Goal: Information Seeking & Learning: Check status

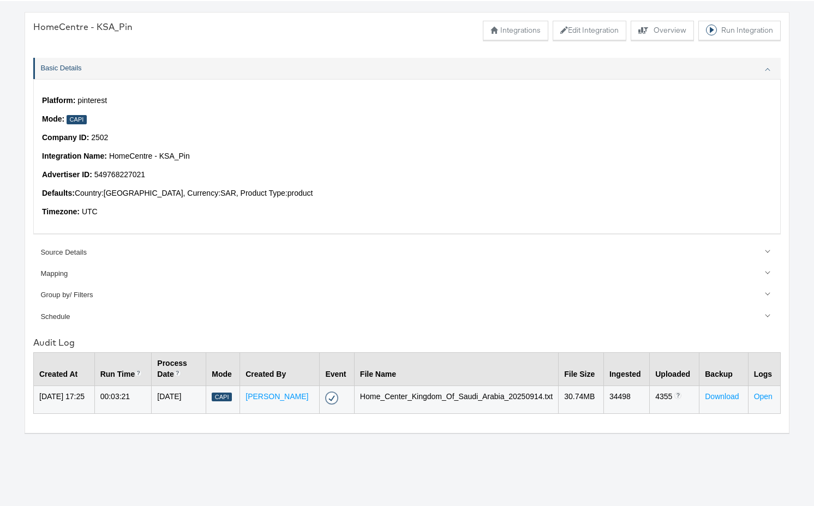
scroll to position [36, 0]
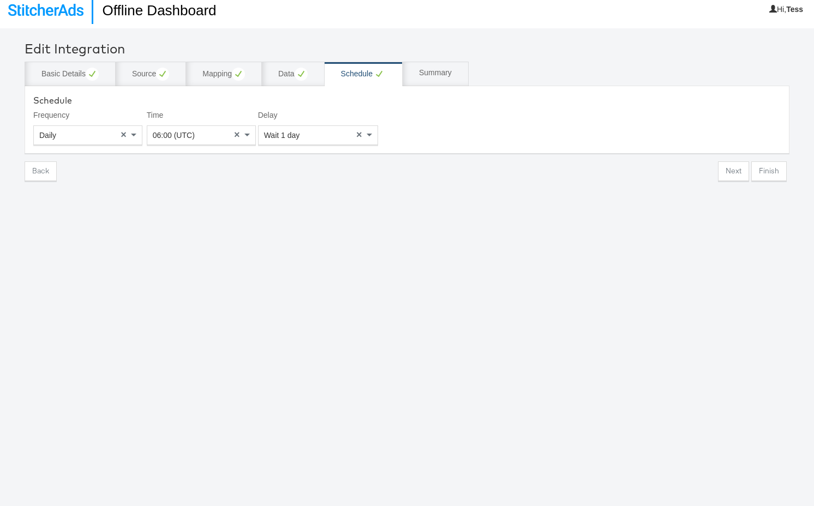
scroll to position [14, 0]
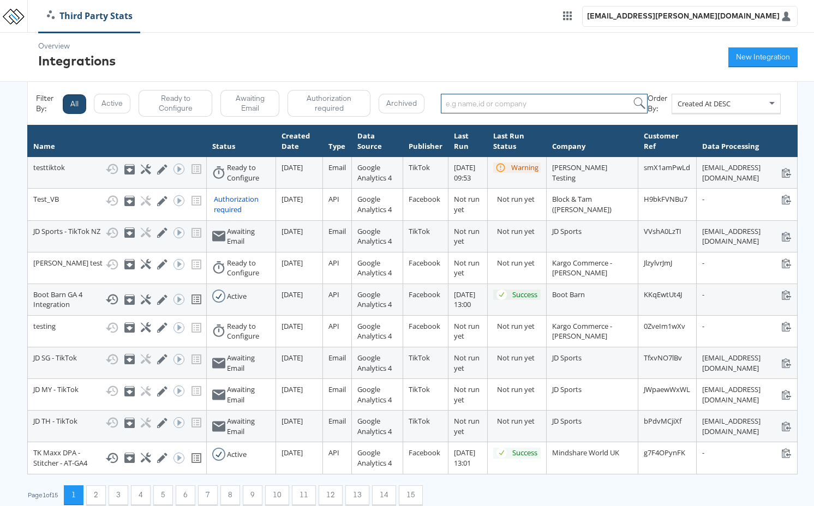
click at [540, 103] on input "search" at bounding box center [544, 104] width 207 height 20
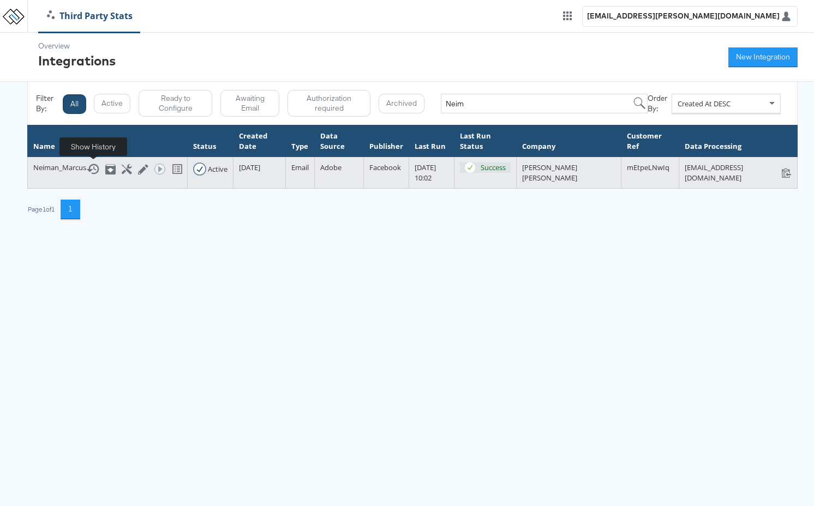
click at [91, 168] on icon at bounding box center [92, 169] width 13 height 13
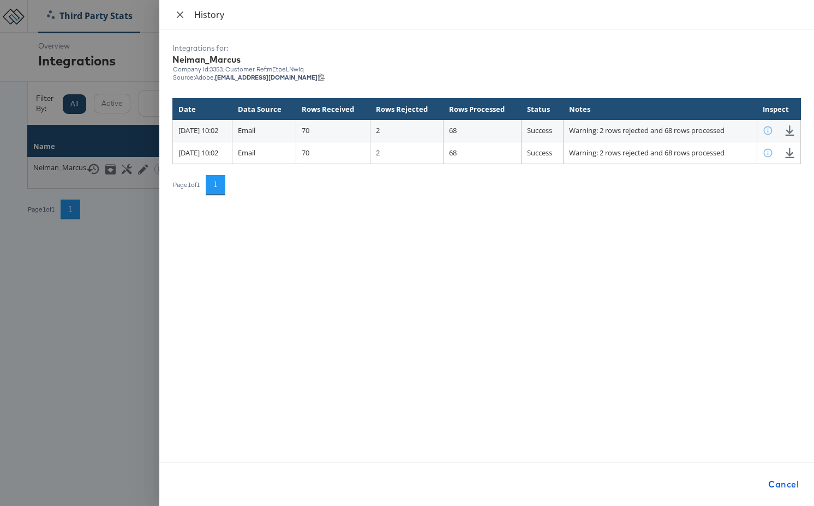
drag, startPoint x: 179, startPoint y: 13, endPoint x: 182, endPoint y: 17, distance: 5.9
click at [179, 13] on icon "close" at bounding box center [180, 14] width 9 height 9
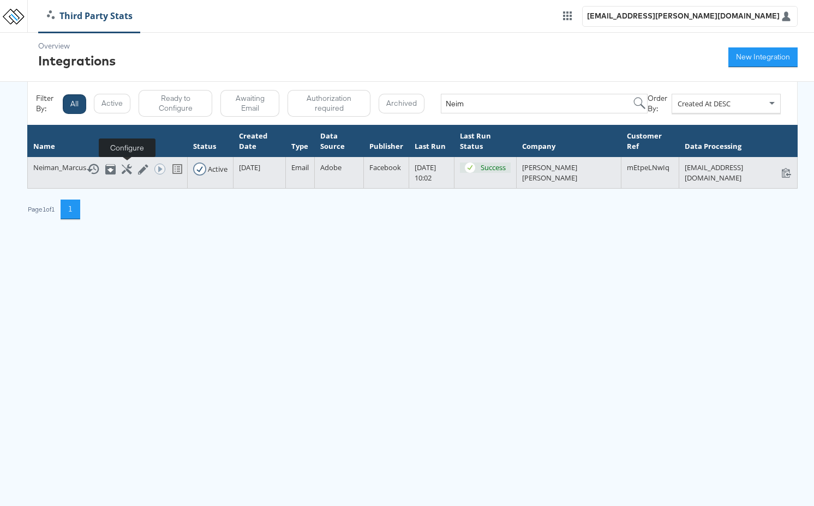
click at [128, 165] on icon at bounding box center [127, 169] width 10 height 10
click at [126, 170] on icon at bounding box center [127, 169] width 10 height 10
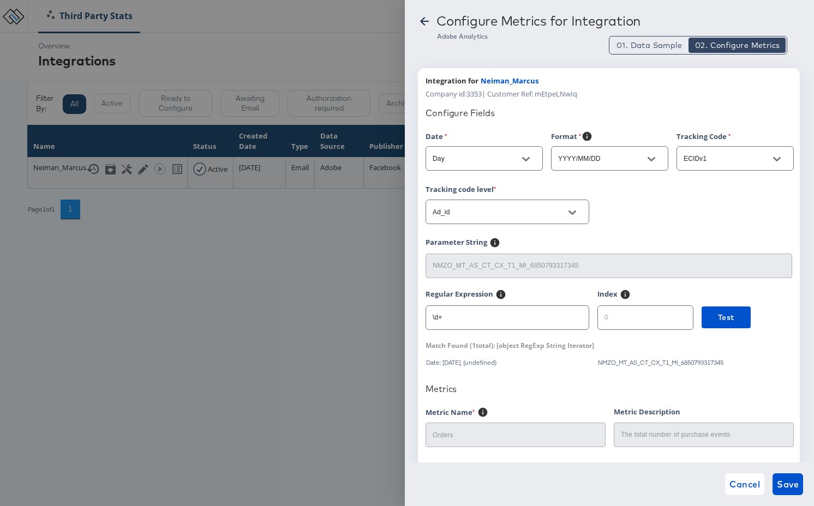
click at [126, 170] on div at bounding box center [407, 253] width 814 height 506
click at [575, 211] on icon "Open" at bounding box center [573, 213] width 8 height 4
click at [632, 210] on div "Tracking code level Ad_id" at bounding box center [609, 210] width 367 height 53
click at [669, 50] on span "01. Data Sample" at bounding box center [649, 45] width 65 height 11
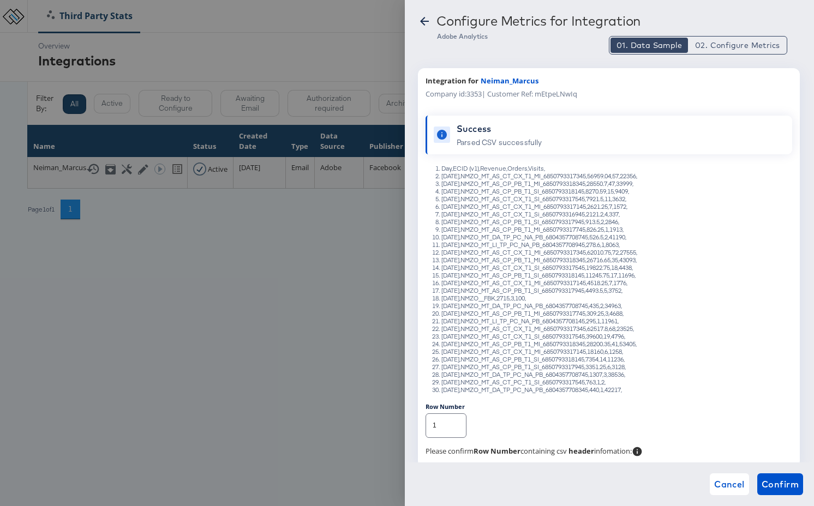
click at [735, 482] on span "Cancel" at bounding box center [729, 484] width 31 height 15
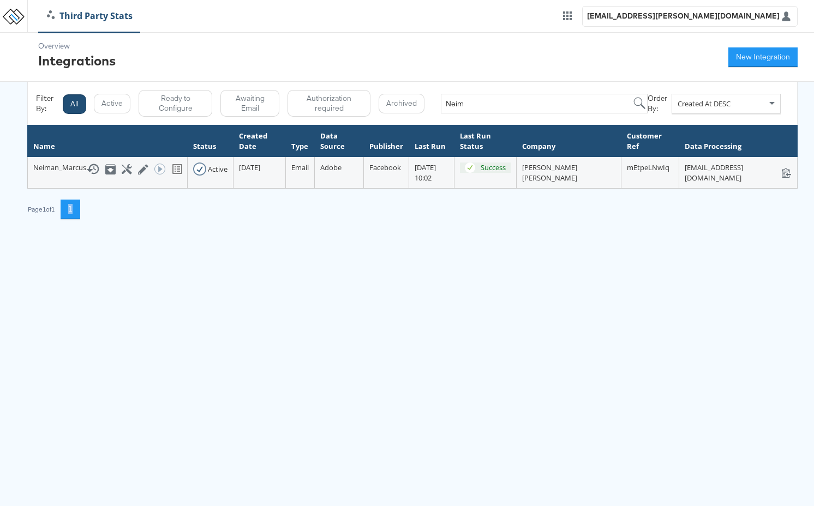
drag, startPoint x: 735, startPoint y: 482, endPoint x: 728, endPoint y: 481, distance: 6.6
click at [735, 236] on html "Third Party Stats tess.jose@kargo.com Overview Integrations New Integration Fil…" at bounding box center [407, 118] width 814 height 236
click at [469, 105] on input "Neim" at bounding box center [544, 104] width 207 height 20
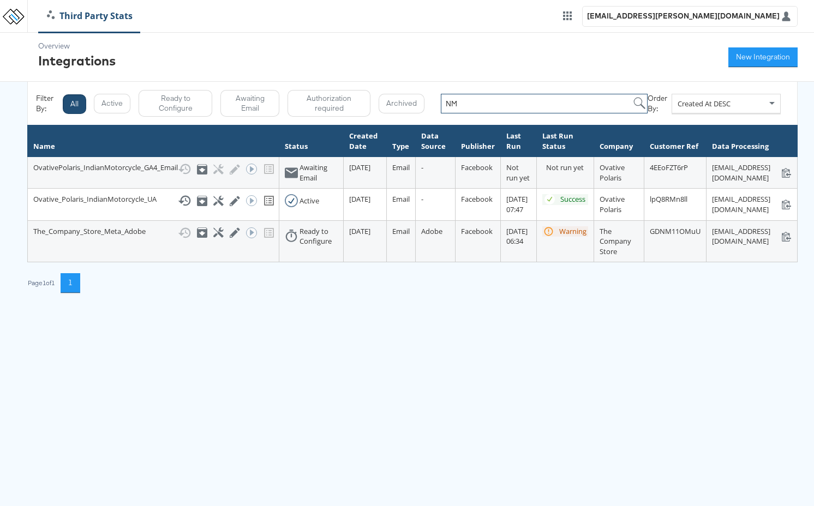
type input "N"
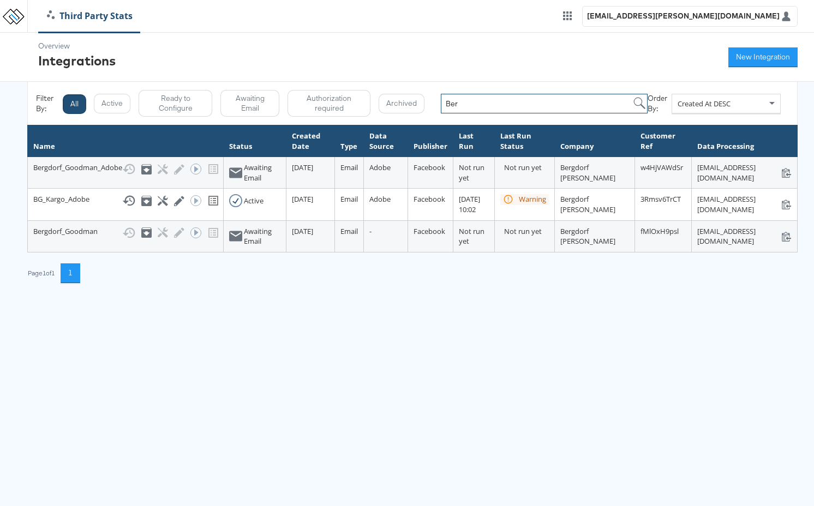
scroll to position [0, 4]
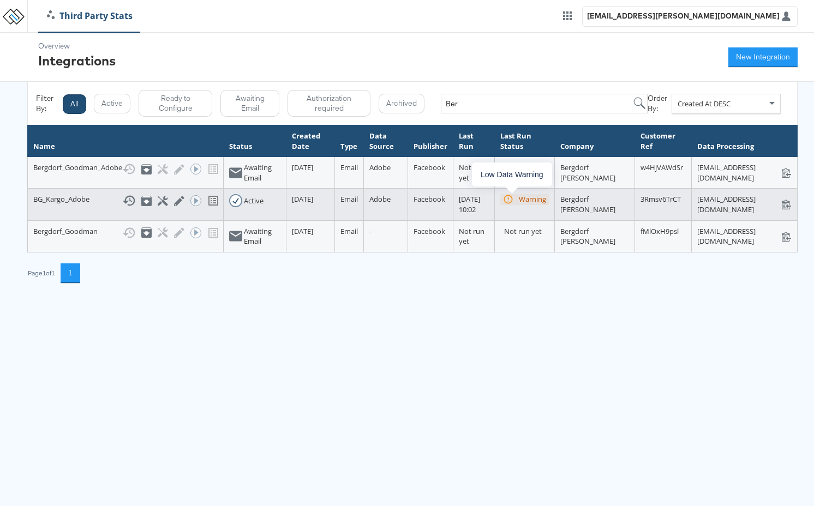
click at [500, 199] on div "Warning" at bounding box center [524, 199] width 49 height 10
click at [125, 200] on icon at bounding box center [128, 200] width 13 height 13
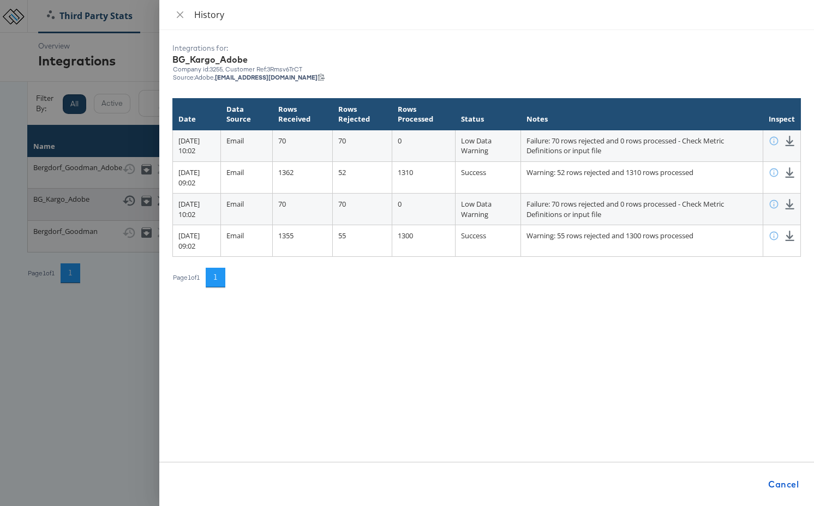
click at [97, 206] on div at bounding box center [407, 253] width 814 height 506
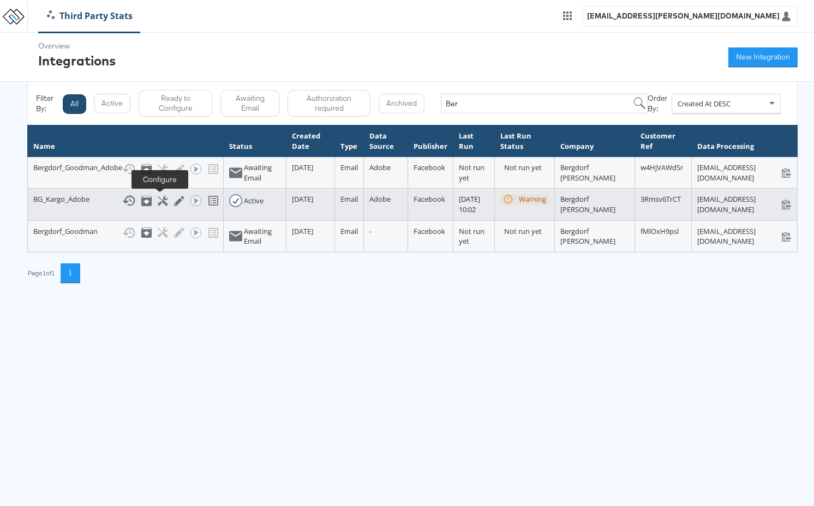
click at [163, 200] on icon at bounding box center [163, 201] width 10 height 10
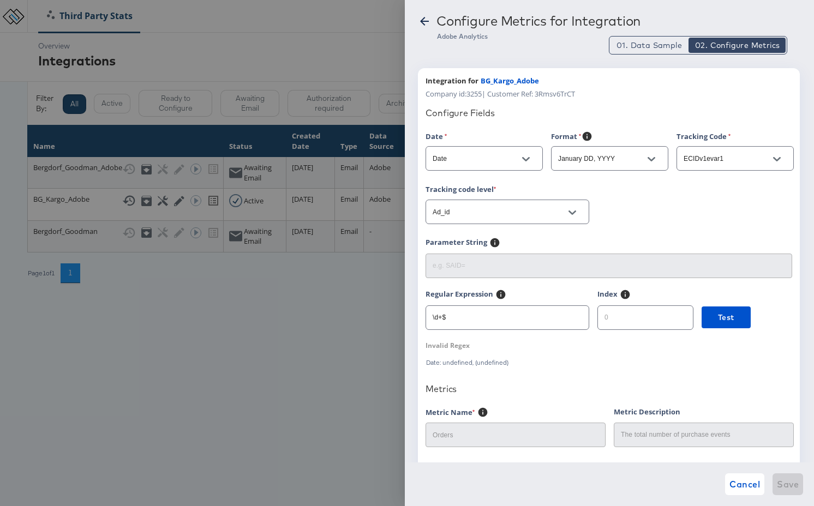
click at [158, 200] on div at bounding box center [407, 253] width 814 height 506
click at [577, 214] on button "Open" at bounding box center [572, 213] width 16 height 16
click at [219, 396] on div at bounding box center [407, 253] width 814 height 506
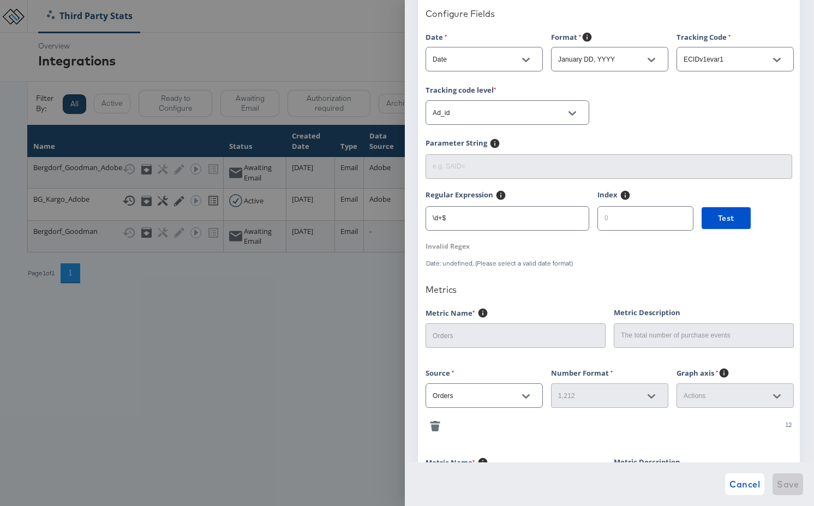
scroll to position [448, 0]
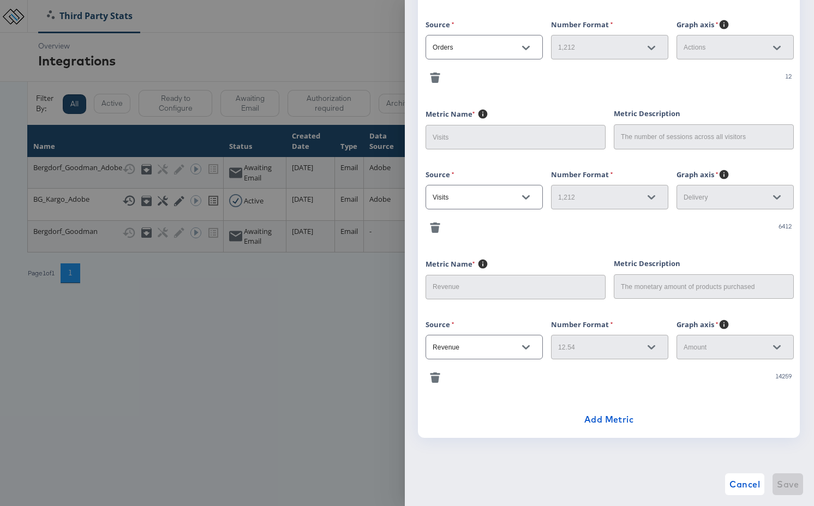
click at [256, 75] on div at bounding box center [407, 253] width 814 height 506
click at [753, 487] on span "Cancel" at bounding box center [745, 484] width 31 height 15
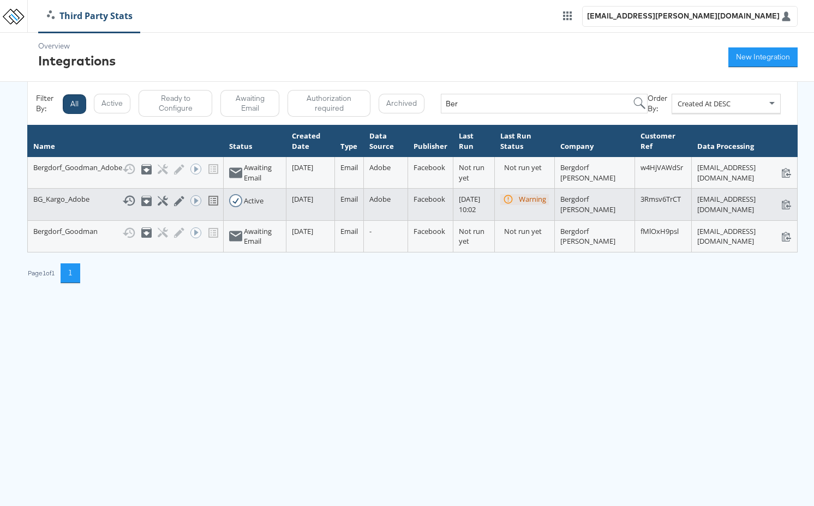
scroll to position [0, 56]
click at [792, 200] on icon at bounding box center [786, 204] width 10 height 10
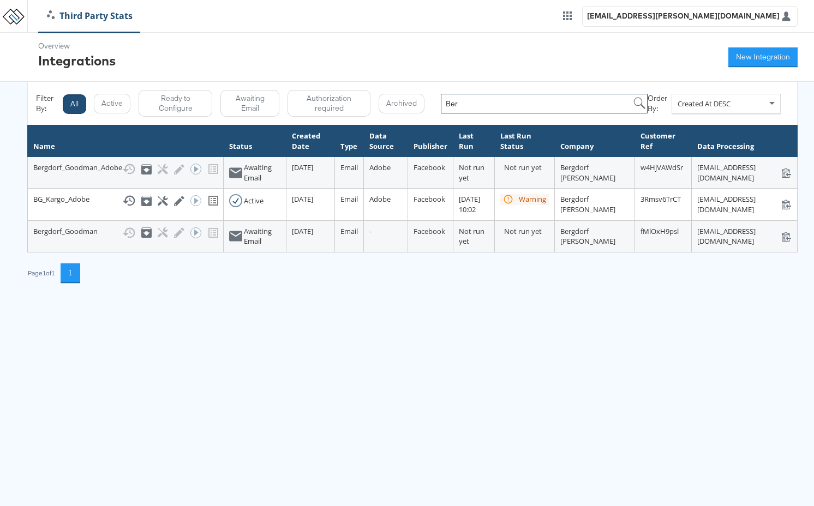
drag, startPoint x: 532, startPoint y: 105, endPoint x: 344, endPoint y: 66, distance: 191.7
click at [344, 66] on div "Overview Integrations New Integration Filter By: All Active Ready to Configure …" at bounding box center [407, 158] width 814 height 250
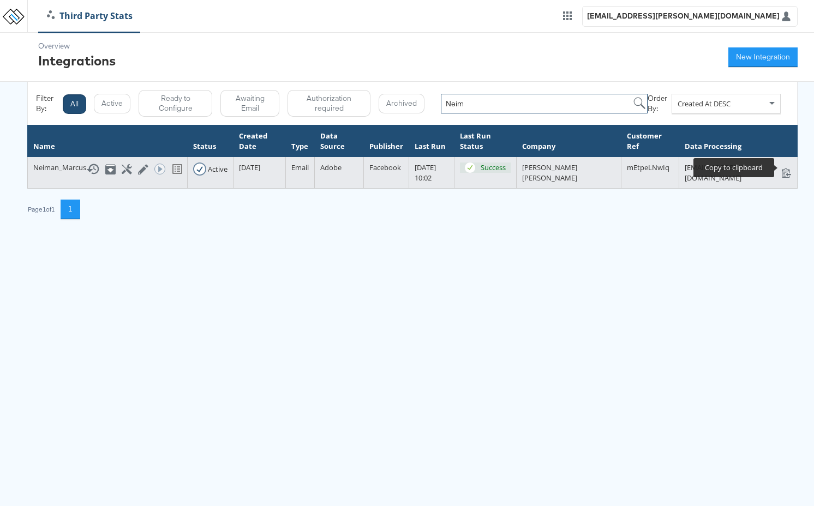
type input "Neim"
click at [787, 168] on icon at bounding box center [786, 173] width 10 height 10
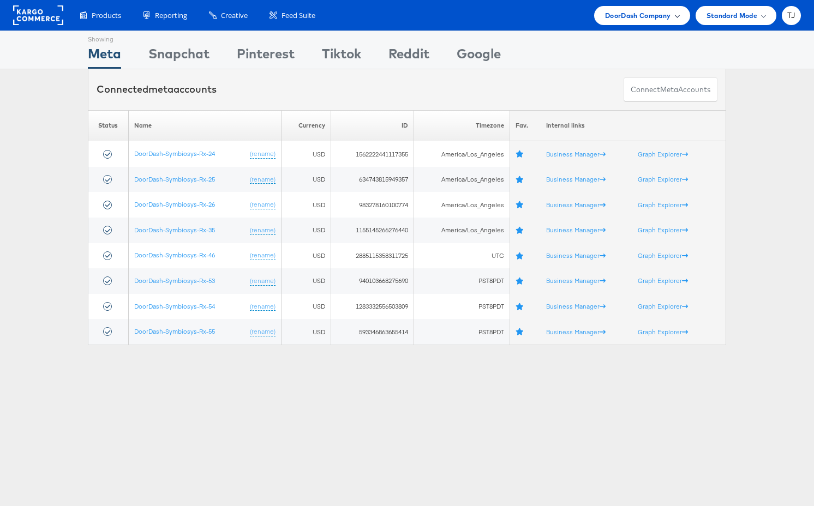
click at [673, 13] on div "DoorDash Company" at bounding box center [642, 15] width 74 height 11
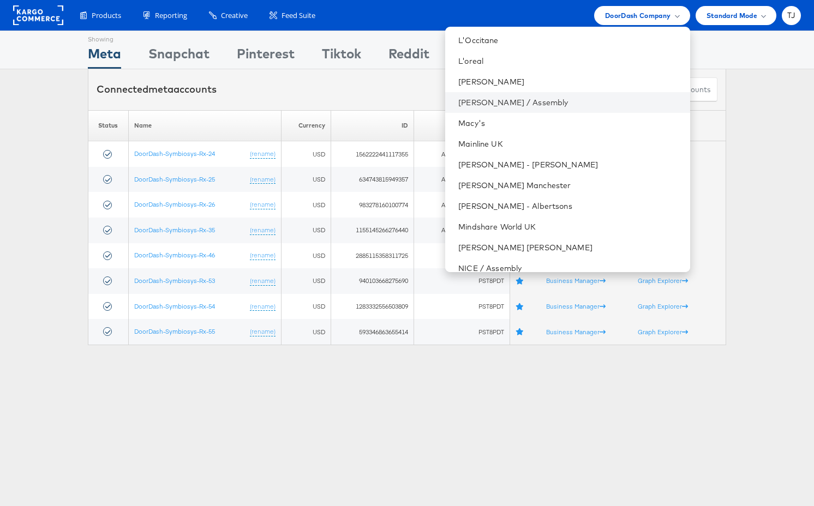
scroll to position [1142, 0]
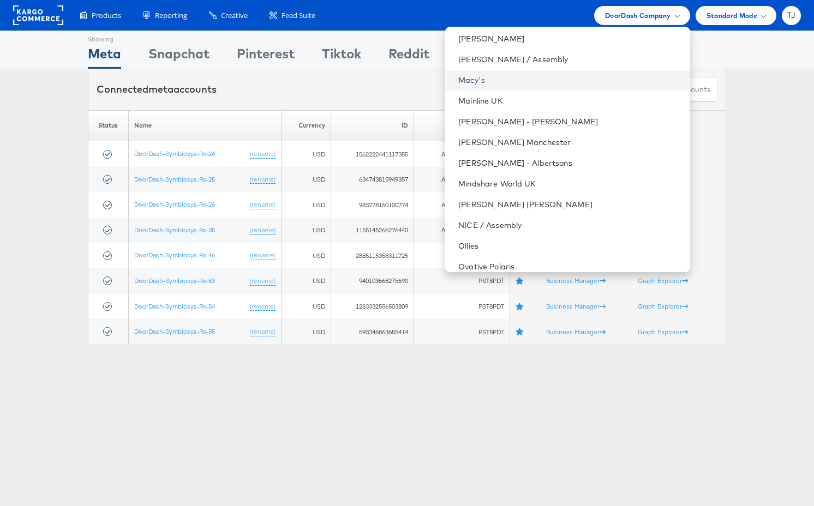
click at [564, 82] on link "Macy's" at bounding box center [569, 80] width 223 height 11
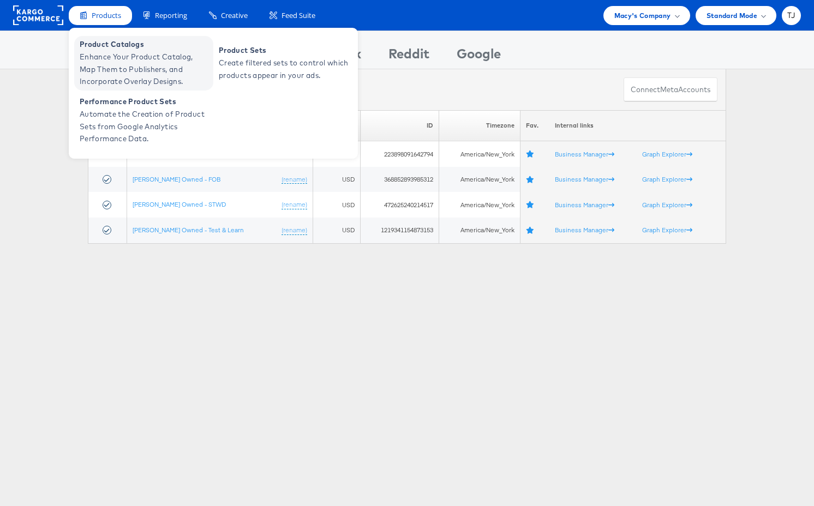
click at [108, 58] on span "Enhance Your Product Catalog, Map Them to Publishers, and Incorporate Overlay D…" at bounding box center [145, 69] width 131 height 37
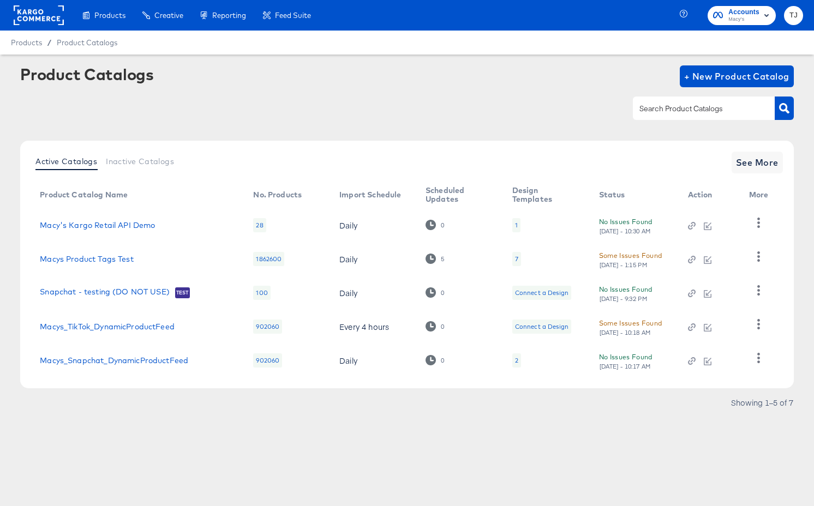
click at [41, 13] on rect at bounding box center [39, 15] width 50 height 20
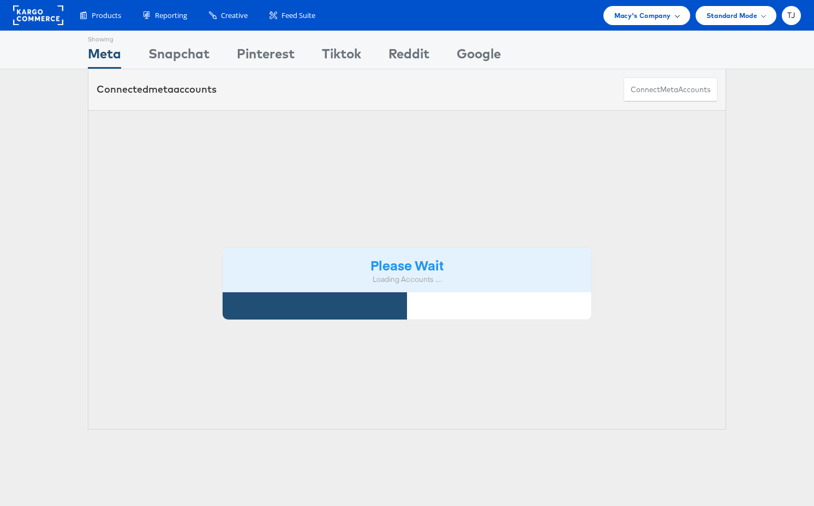
click at [678, 15] on span at bounding box center [677, 15] width 5 height 5
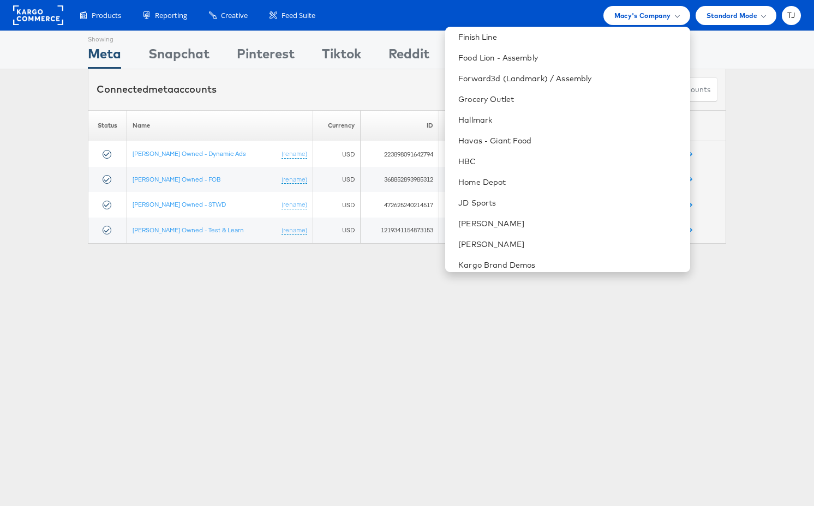
scroll to position [608, 0]
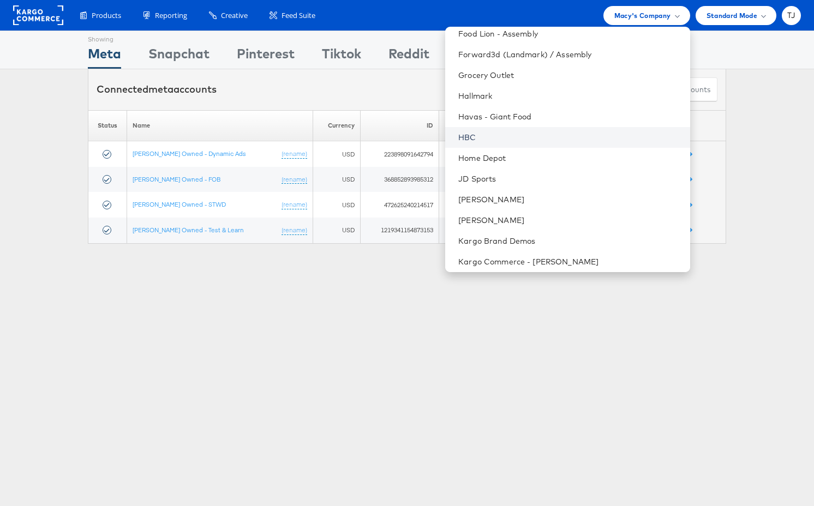
click at [589, 140] on link "HBC" at bounding box center [569, 137] width 223 height 11
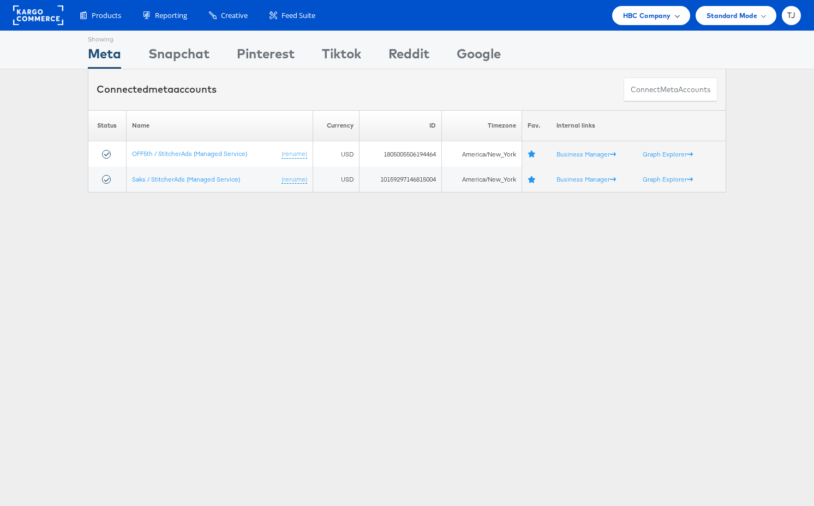
click at [672, 21] on div "HBC Company" at bounding box center [651, 15] width 56 height 11
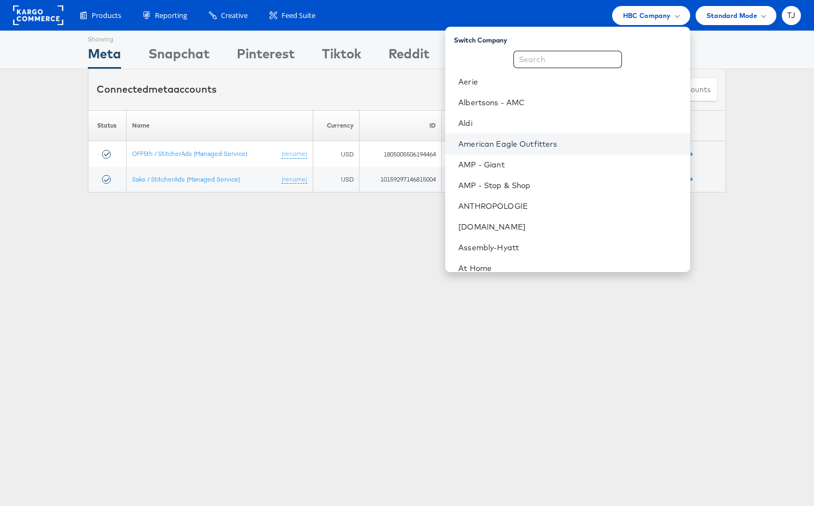
click at [642, 145] on link "American Eagle Outfitters" at bounding box center [569, 144] width 223 height 11
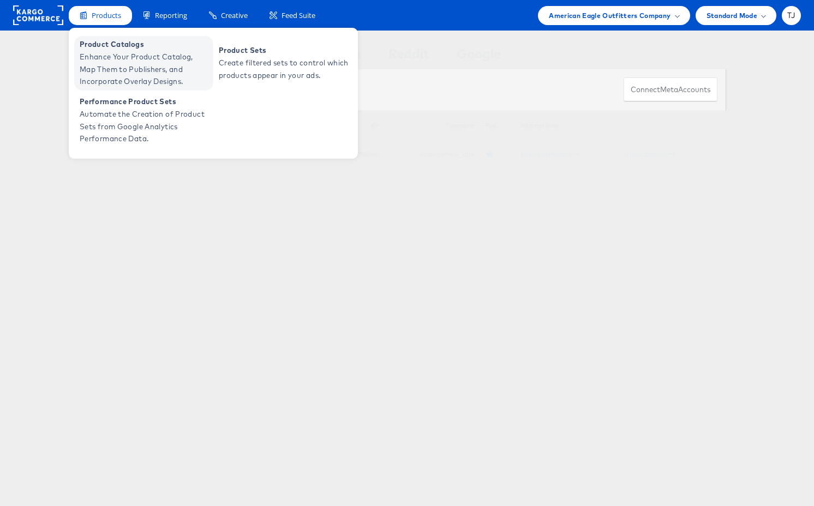
click at [103, 62] on span "Enhance Your Product Catalog, Map Them to Publishers, and Incorporate Overlay D…" at bounding box center [145, 69] width 131 height 37
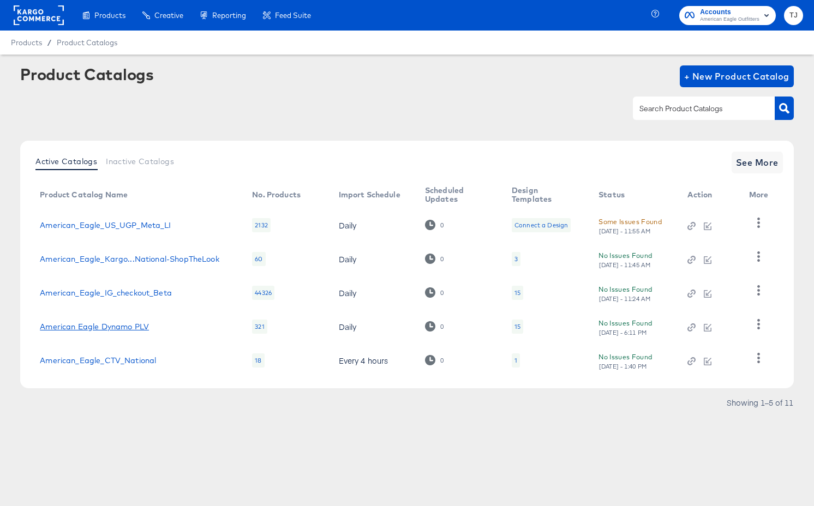
click at [128, 329] on link "American Eagle Dynamo PLV" at bounding box center [94, 327] width 109 height 9
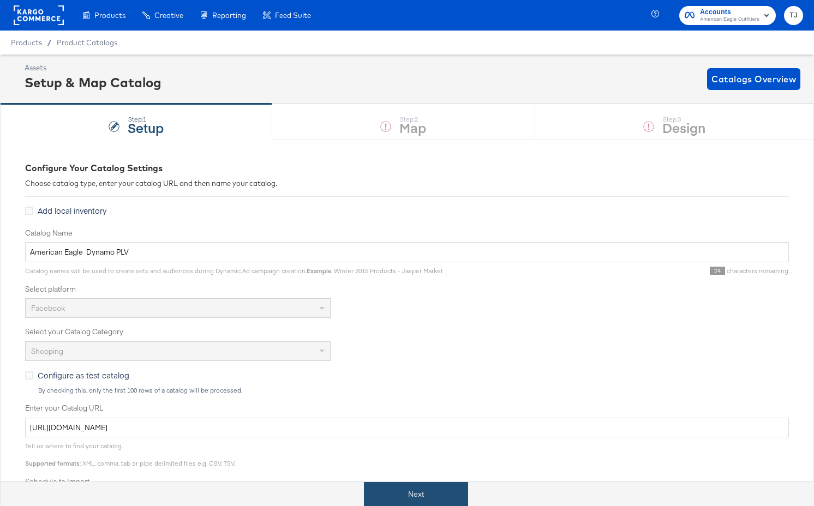
click at [422, 488] on button "Next" at bounding box center [416, 494] width 104 height 25
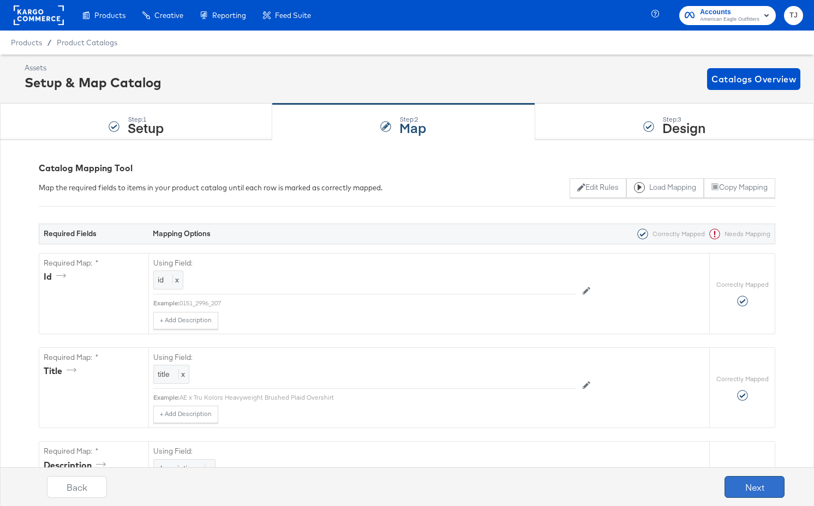
click at [754, 484] on button "Next" at bounding box center [755, 487] width 60 height 22
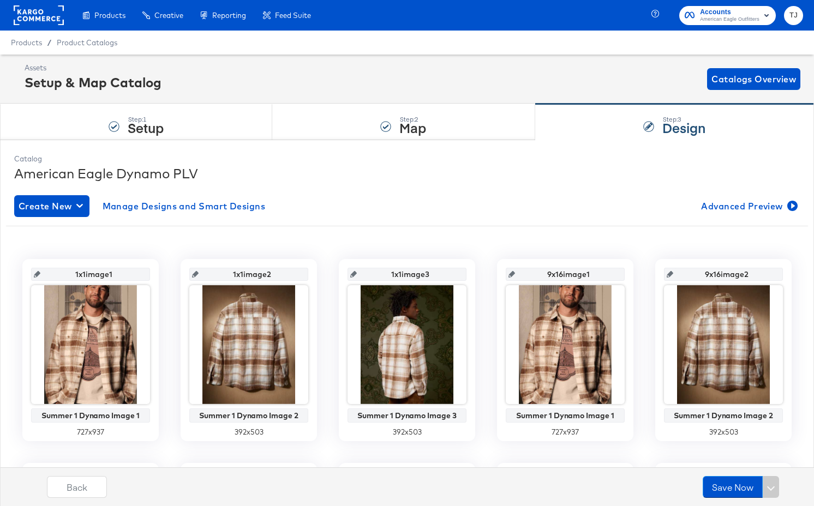
click at [41, 9] on rect at bounding box center [39, 15] width 50 height 20
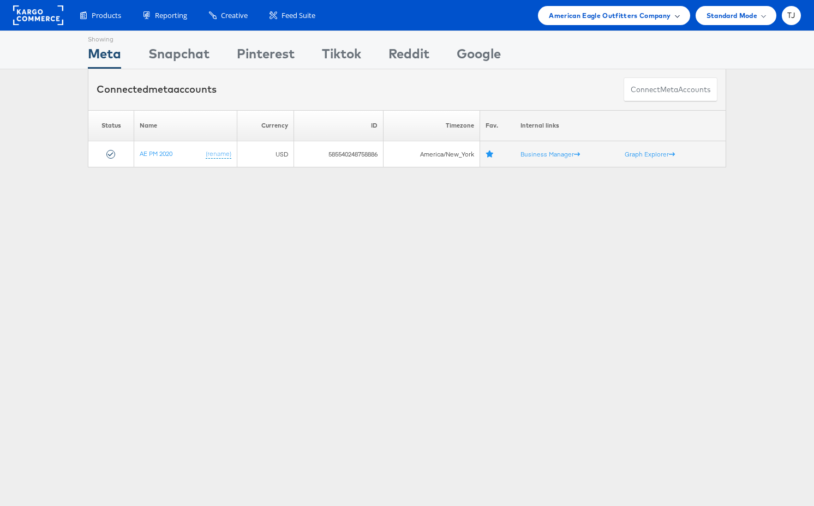
click at [653, 17] on span "American Eagle Outfitters Company" at bounding box center [610, 15] width 122 height 11
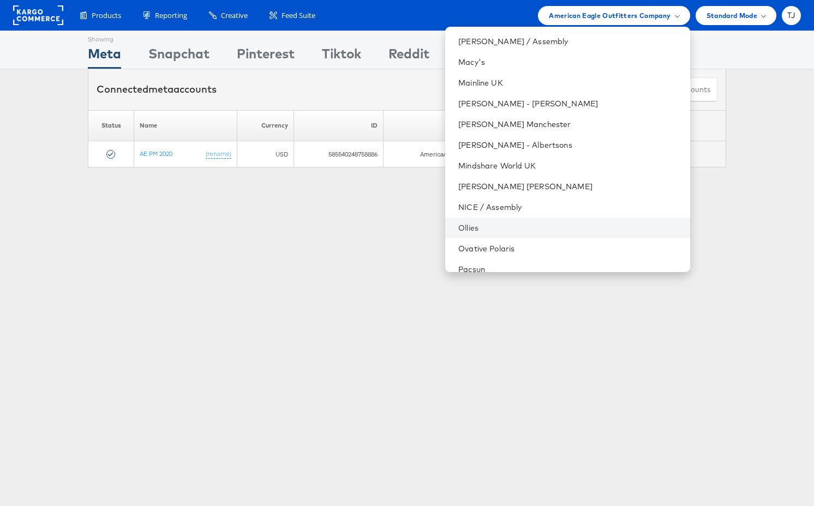
scroll to position [1151, 0]
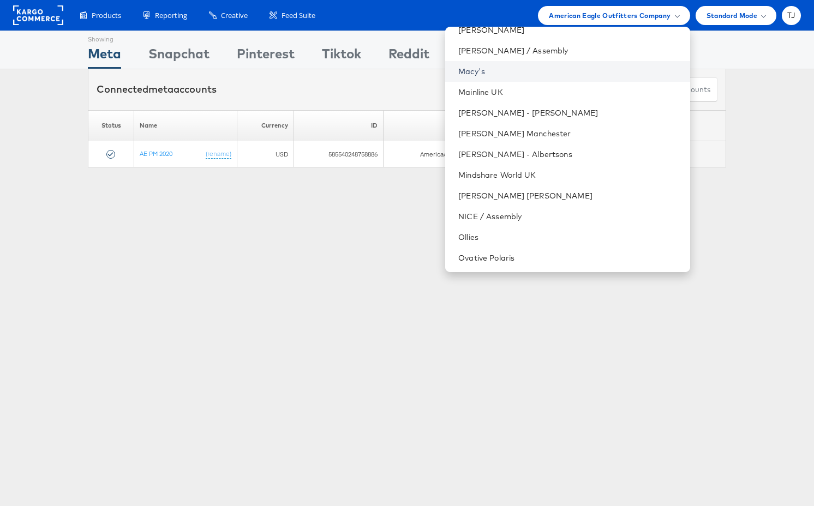
click at [554, 70] on link "Macy's" at bounding box center [569, 71] width 223 height 11
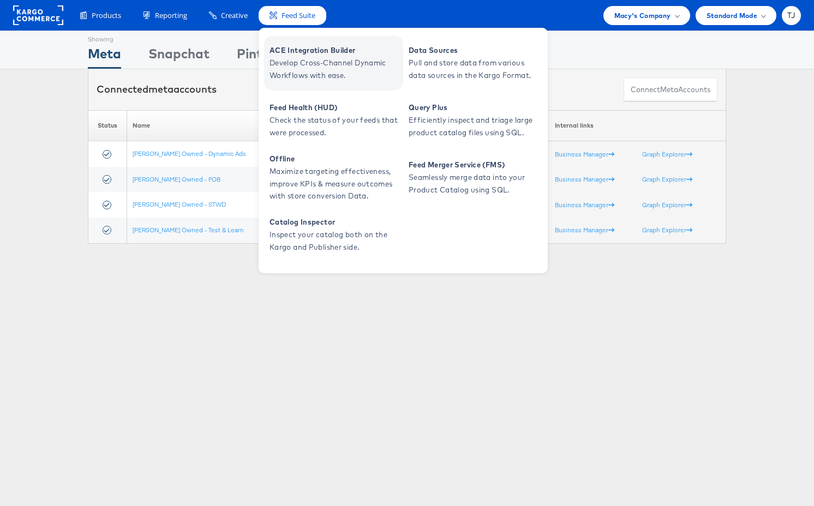
click at [293, 62] on span "Develop Cross-Channel Dynamic Workflows with ease." at bounding box center [335, 69] width 131 height 25
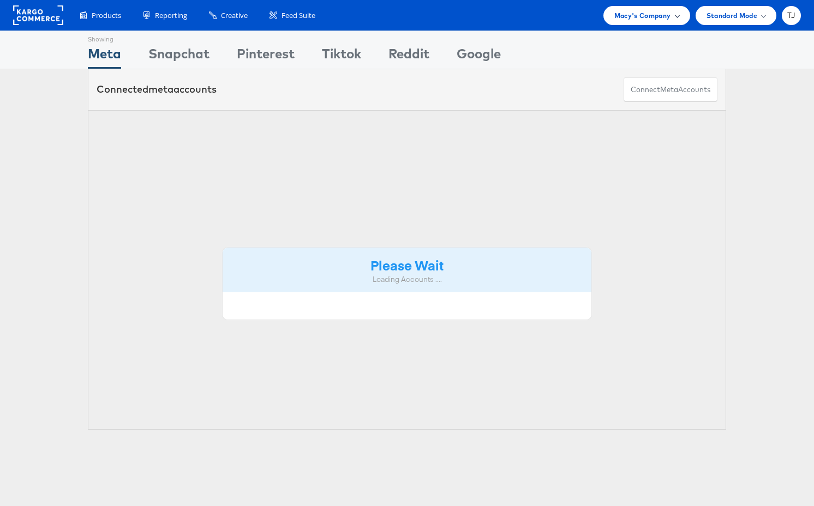
click at [670, 13] on span "Macy's Company" at bounding box center [643, 15] width 57 height 11
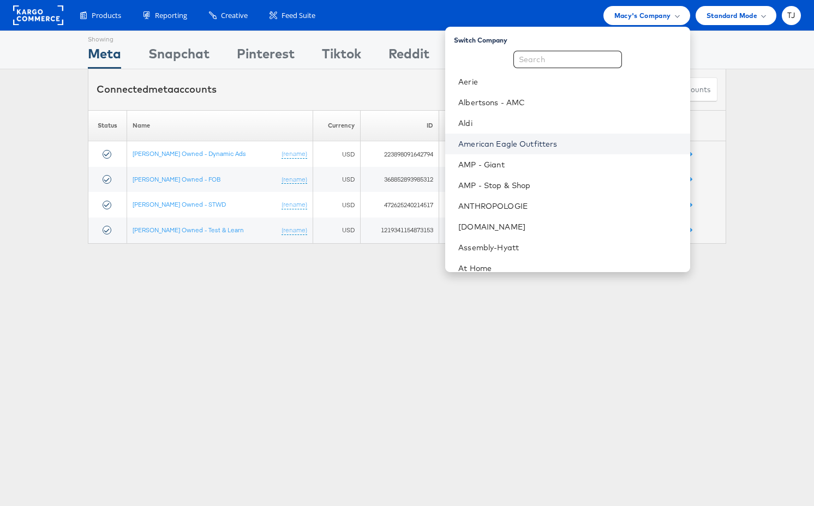
click at [602, 141] on link "American Eagle Outfitters" at bounding box center [569, 144] width 223 height 11
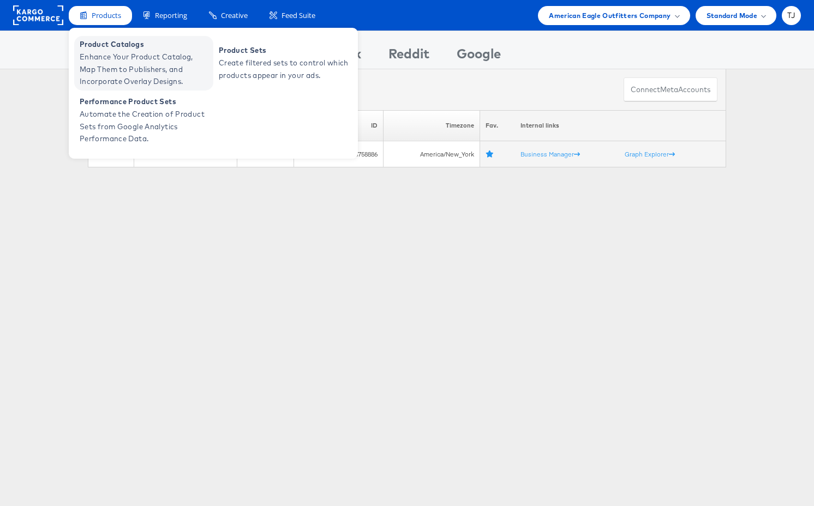
click at [111, 47] on span "Product Catalogs" at bounding box center [145, 44] width 131 height 13
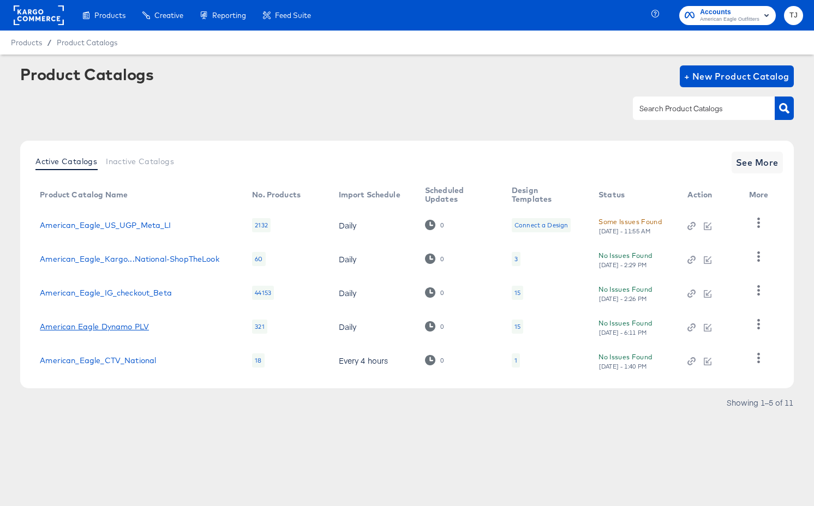
click at [69, 327] on link "American Eagle Dynamo PLV" at bounding box center [94, 327] width 109 height 9
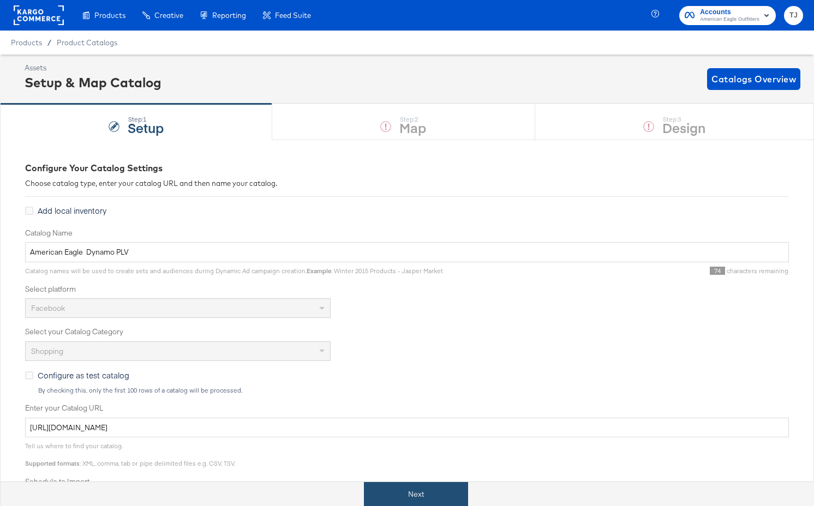
click at [402, 502] on button "Next" at bounding box center [416, 494] width 104 height 25
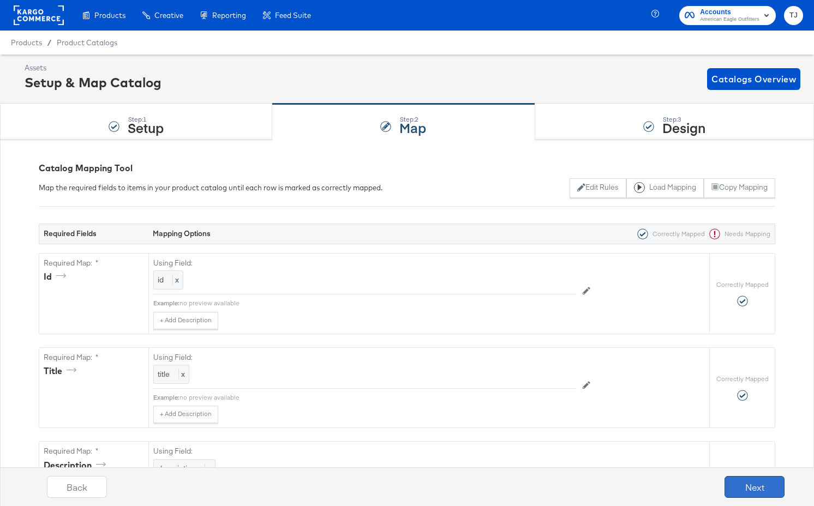
click at [755, 488] on button "Next" at bounding box center [755, 487] width 60 height 22
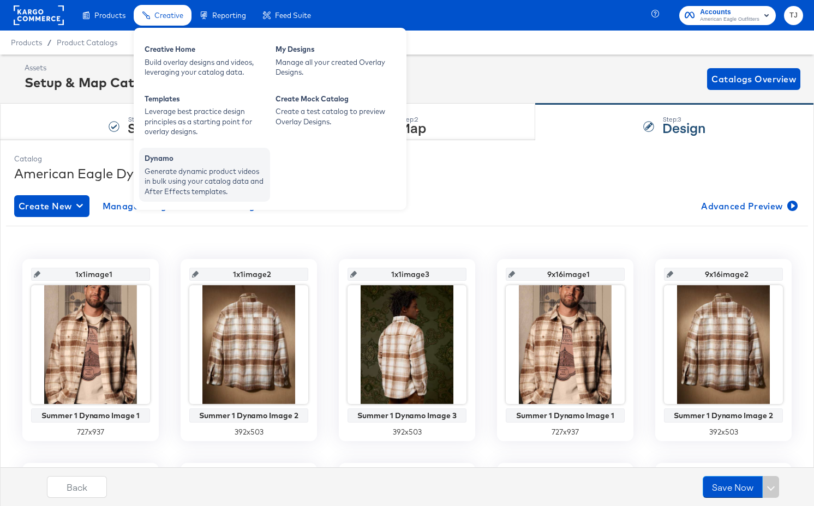
click at [194, 171] on div "Generate dynamic product videos in bulk using your catalog data and After Effec…" at bounding box center [205, 181] width 120 height 31
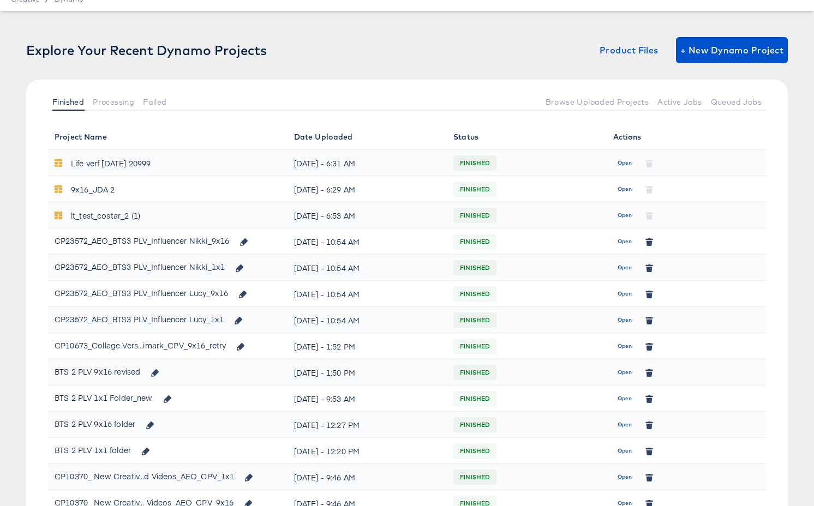
scroll to position [49, 0]
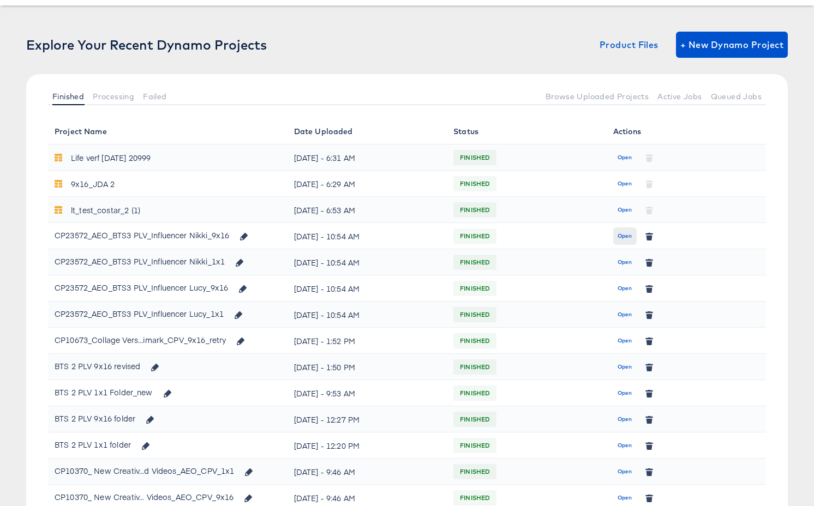
click at [623, 290] on span "Open" at bounding box center [625, 289] width 15 height 10
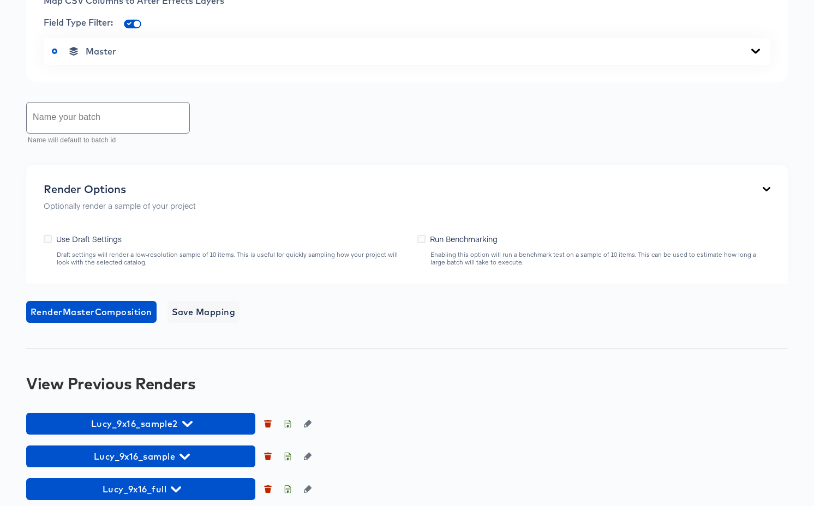
scroll to position [472, 0]
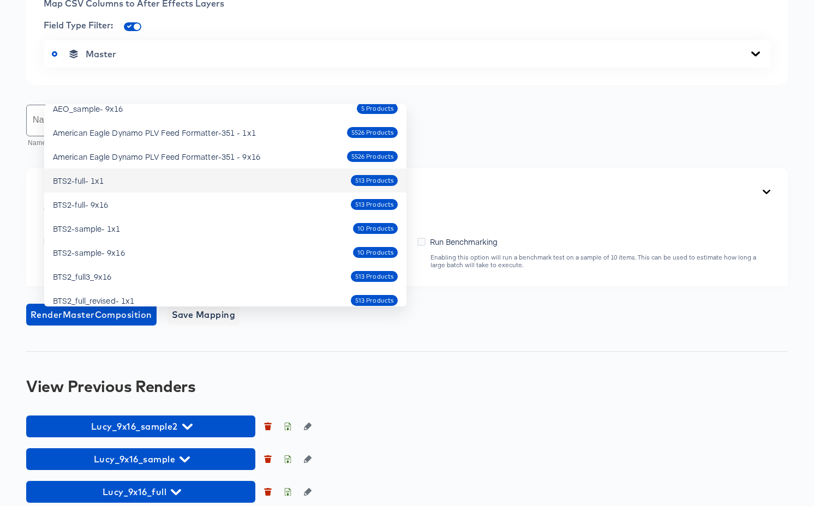
scroll to position [471, 0]
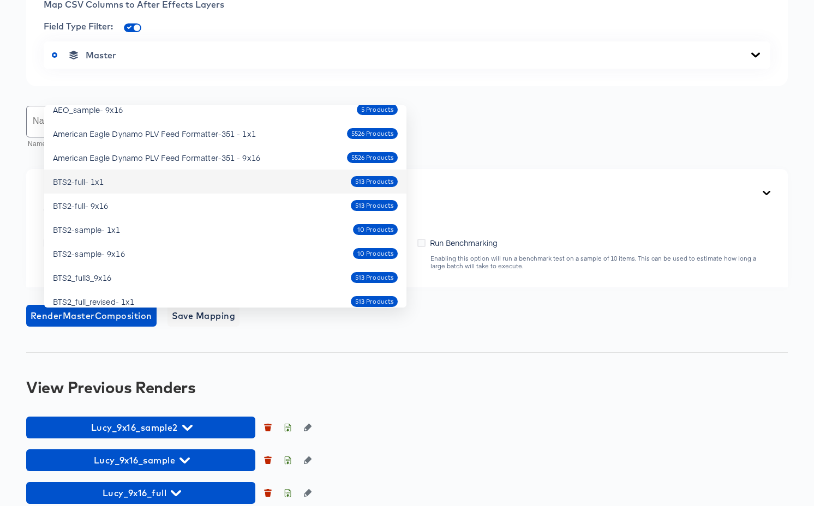
click at [163, 179] on div "BTS2-full- 1x1 513 Products" at bounding box center [225, 181] width 345 height 17
type input "BTS2-full- 1x1"
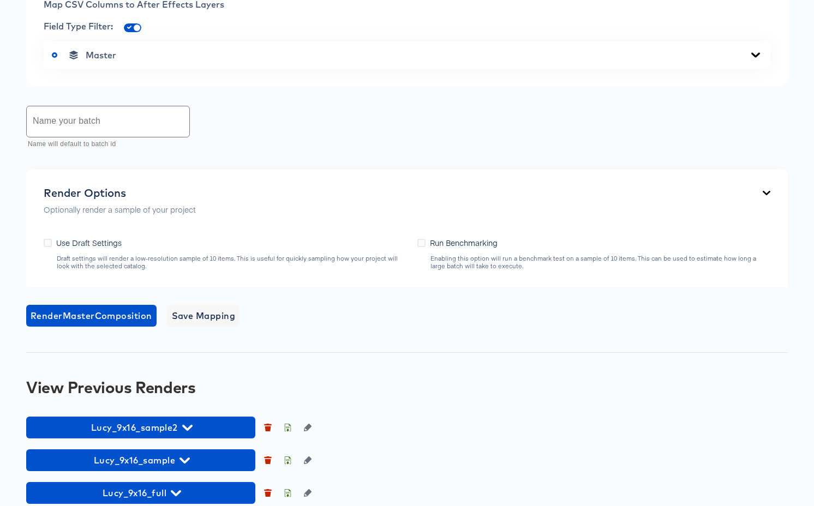
click at [206, 61] on div "Master" at bounding box center [407, 55] width 711 height 11
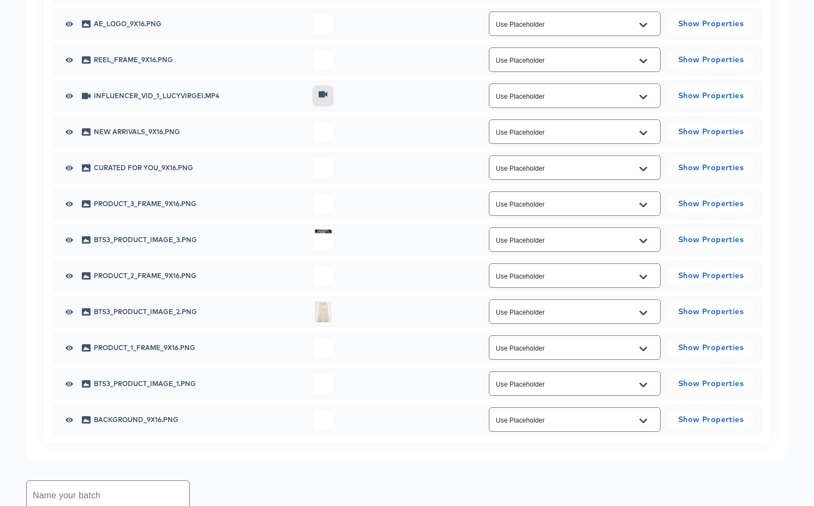
scroll to position [683, 0]
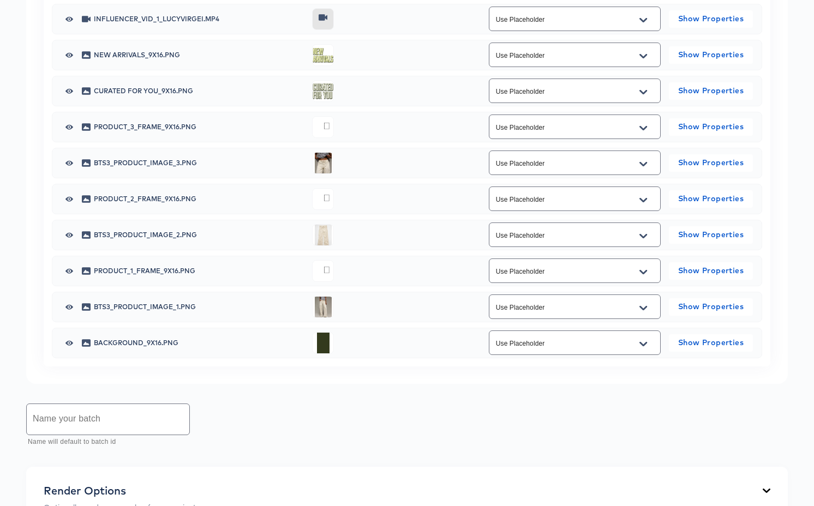
click at [645, 169] on icon "Open" at bounding box center [644, 164] width 8 height 9
click at [615, 37] on div "Map CSV Columns to After Effects Layers Field Type Filter: Master music.mp3 Use…" at bounding box center [407, 76] width 762 height 616
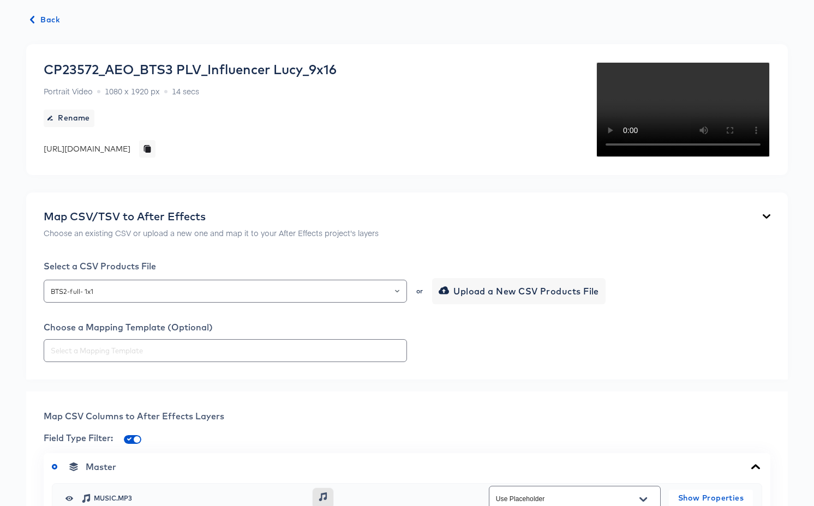
scroll to position [0, 0]
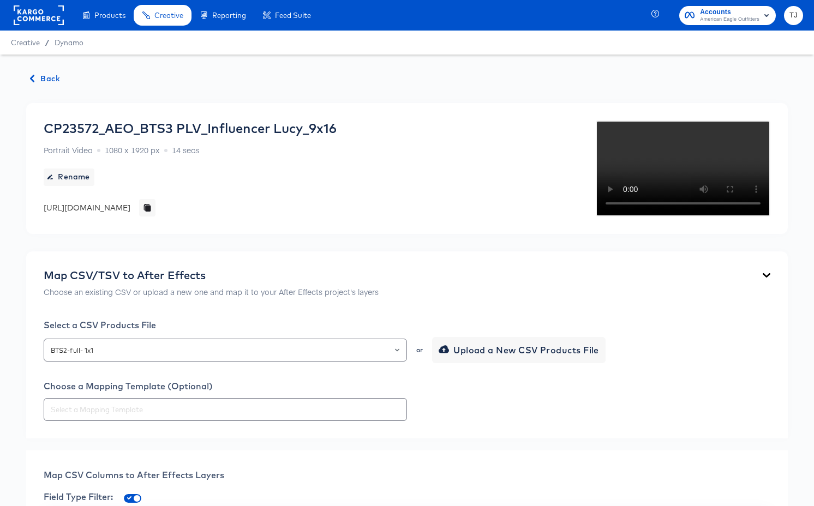
click at [49, 79] on span "Back" at bounding box center [45, 79] width 29 height 14
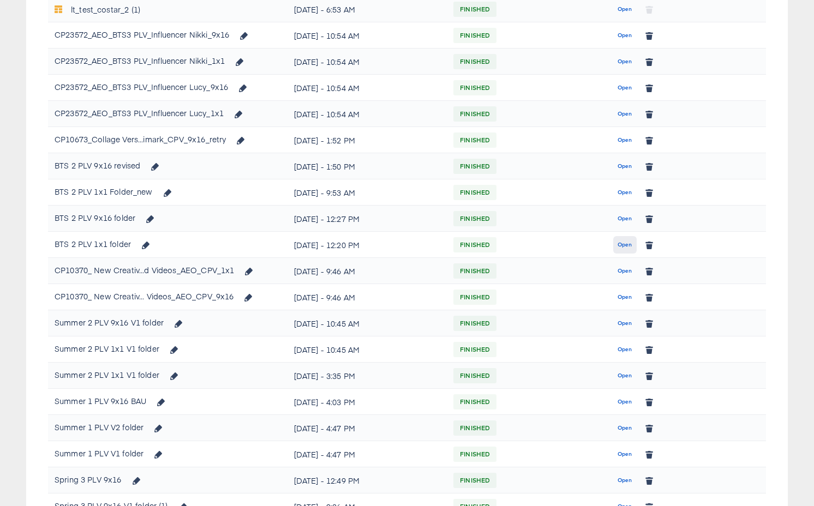
scroll to position [250, 0]
click at [624, 213] on span "Open" at bounding box center [625, 218] width 15 height 10
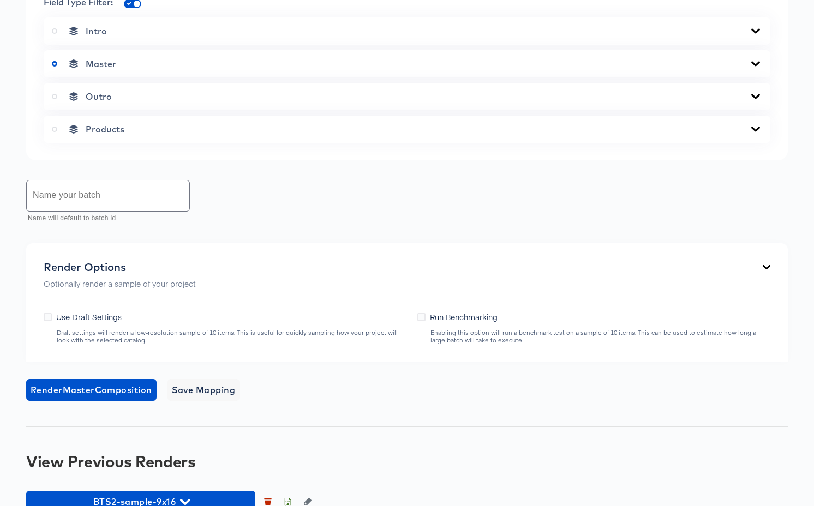
scroll to position [490, 0]
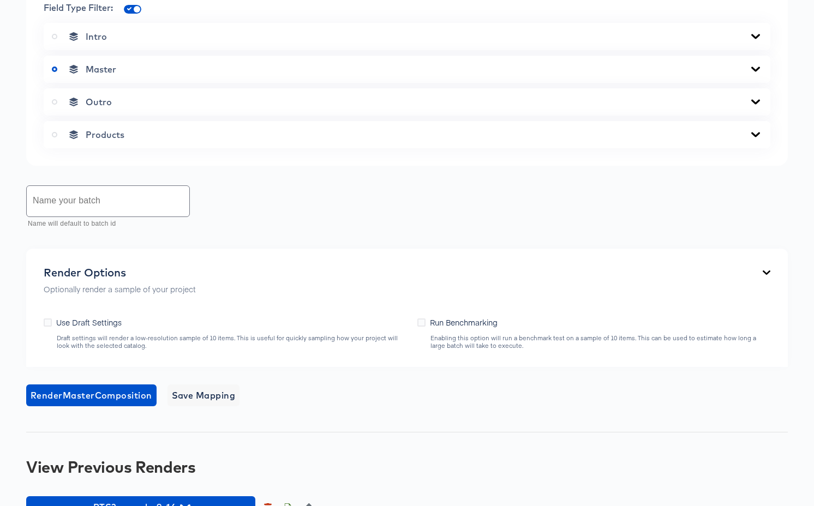
click at [752, 74] on icon at bounding box center [755, 69] width 13 height 9
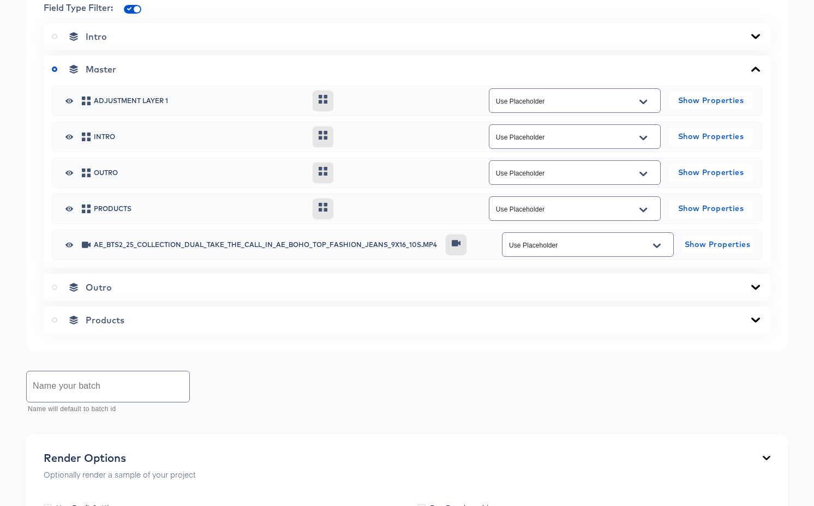
click at [752, 74] on icon at bounding box center [755, 69] width 13 height 9
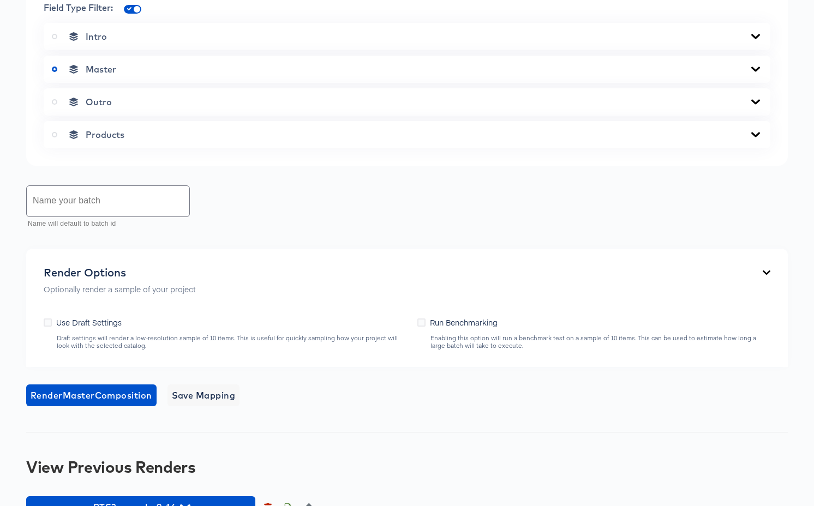
drag, startPoint x: 398, startPoint y: 72, endPoint x: 387, endPoint y: 80, distance: 12.9
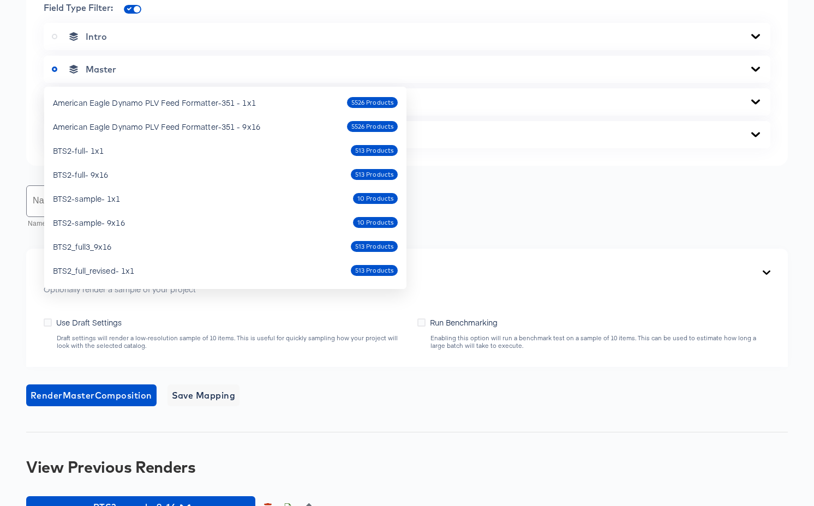
scroll to position [335, 0]
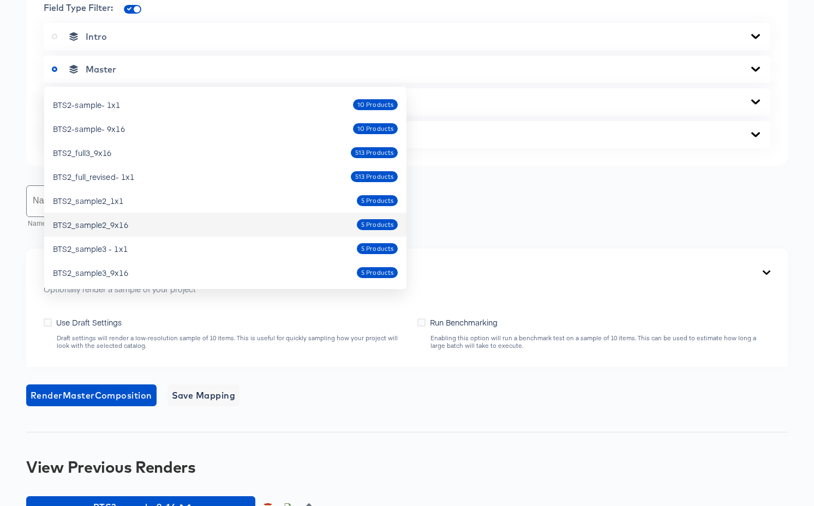
click at [190, 228] on div "BTS2_sample2_9x16 5 Products" at bounding box center [225, 224] width 345 height 17
type input "BTS2_sample2_9x16"
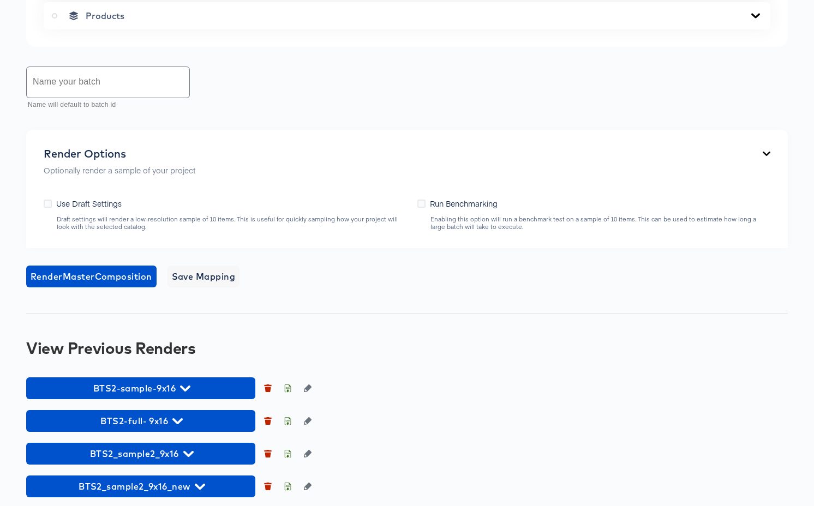
scroll to position [614, 0]
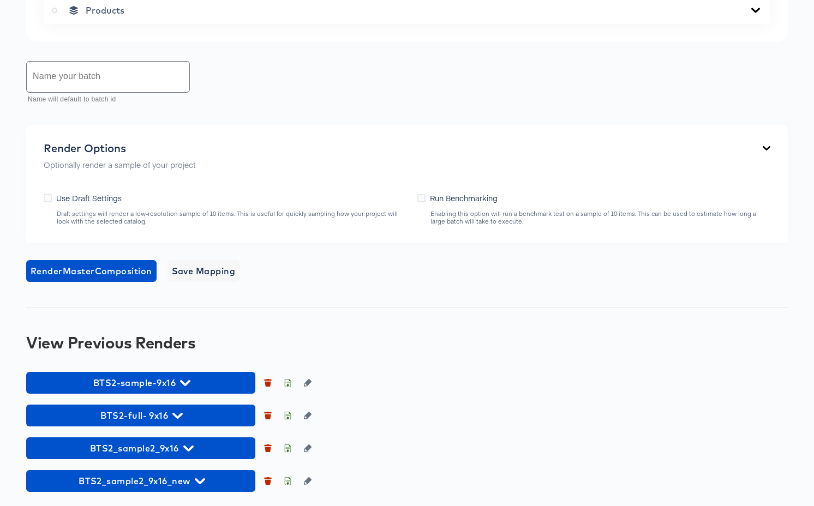
click at [755, 13] on icon at bounding box center [755, 10] width 9 height 5
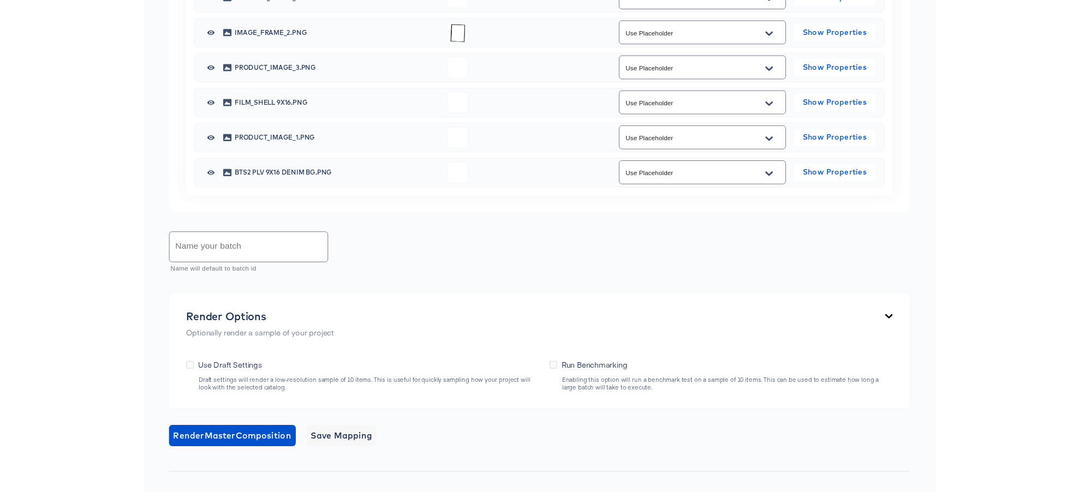
scroll to position [732, 0]
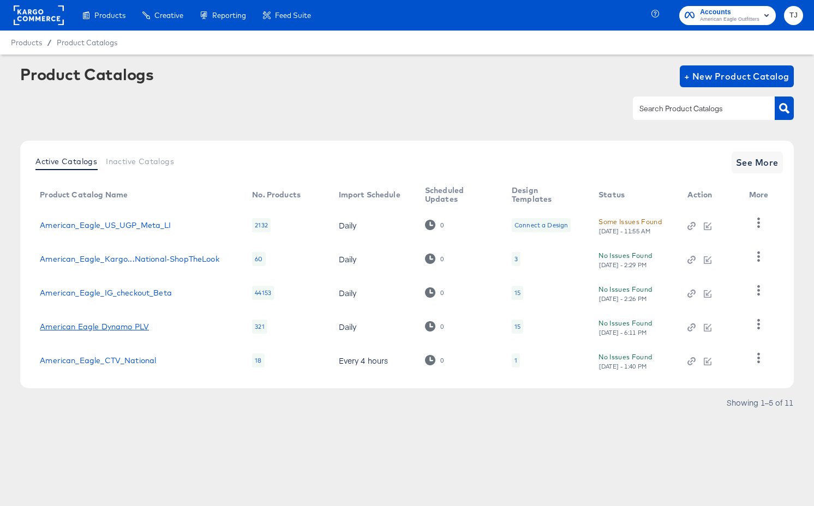
click at [115, 327] on link "American Eagle Dynamo PLV" at bounding box center [94, 327] width 109 height 9
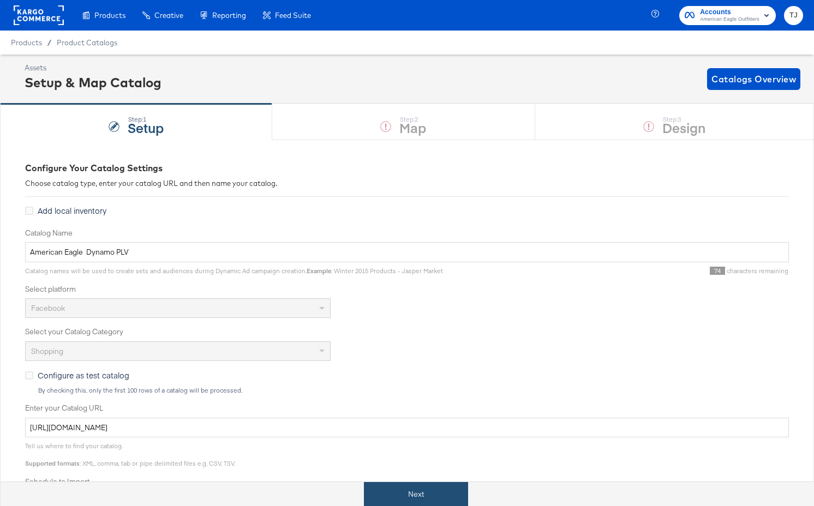
click at [448, 491] on button "Next" at bounding box center [416, 494] width 104 height 25
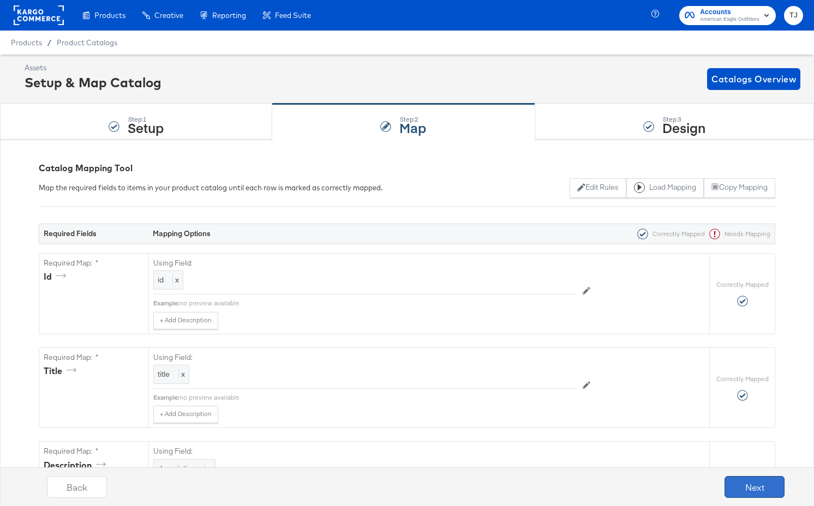
click at [735, 484] on button "Next" at bounding box center [755, 487] width 60 height 22
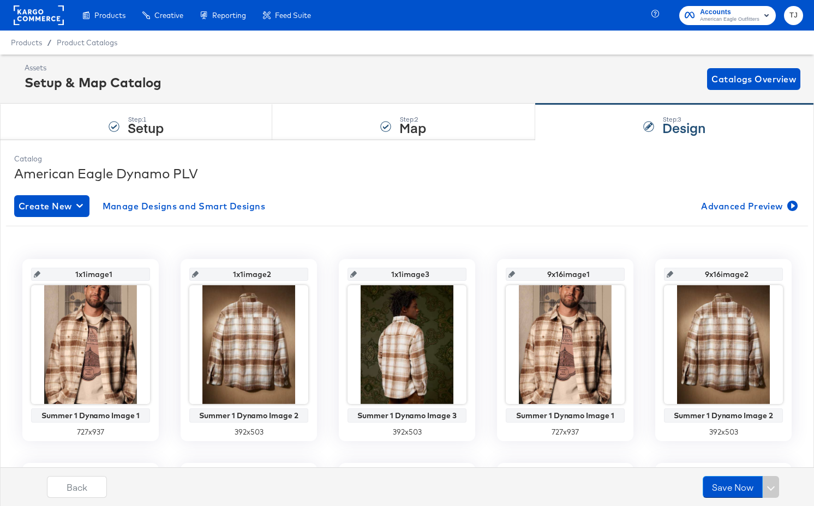
click at [38, 19] on rect at bounding box center [39, 15] width 50 height 20
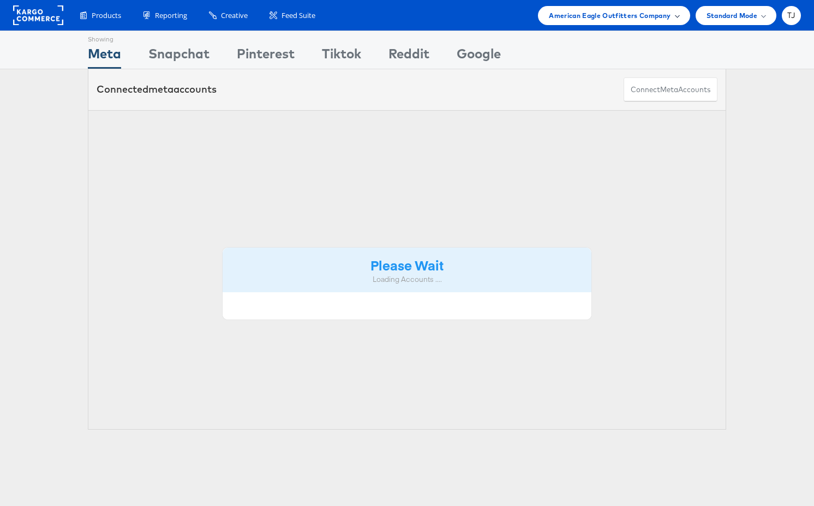
click at [663, 15] on span "American Eagle Outfitters Company" at bounding box center [610, 15] width 122 height 11
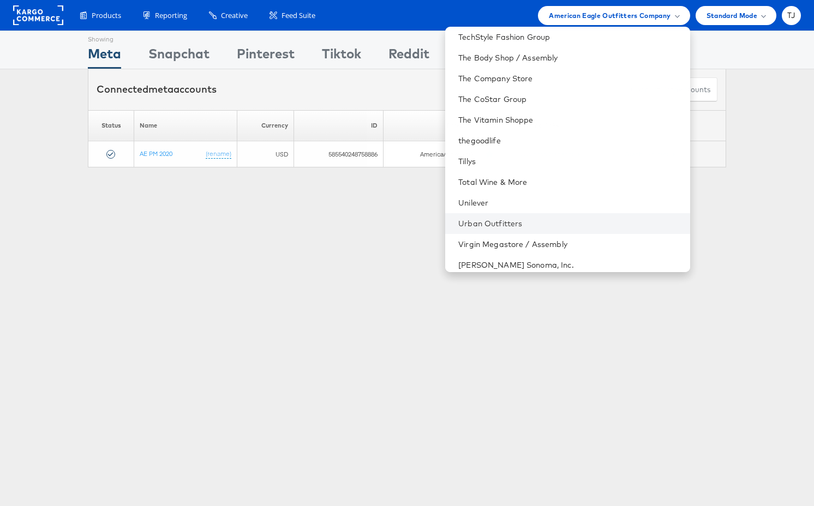
scroll to position [1535, 0]
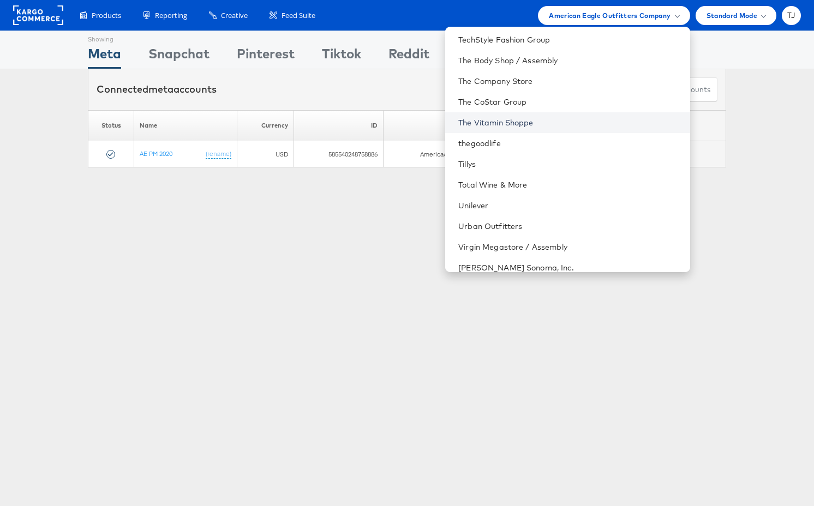
click at [581, 124] on link "The Vitamin Shoppe" at bounding box center [569, 122] width 223 height 11
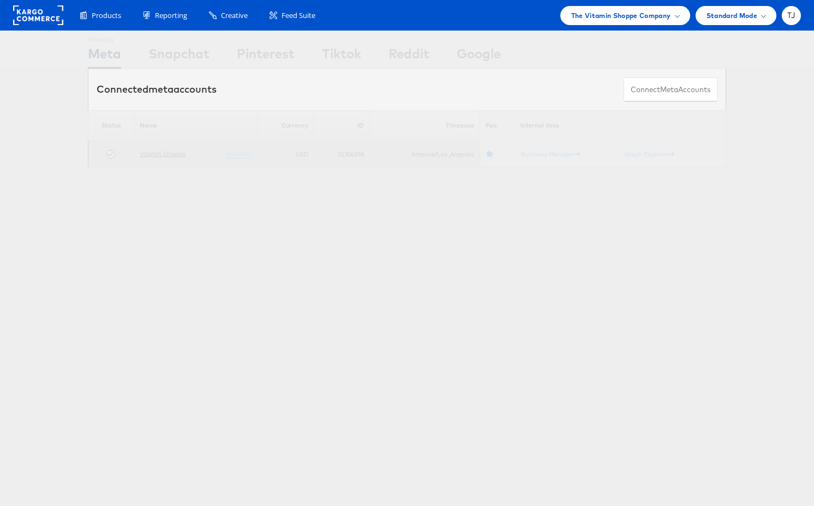
click at [160, 153] on link "Vitamin Shoppe" at bounding box center [163, 154] width 46 height 8
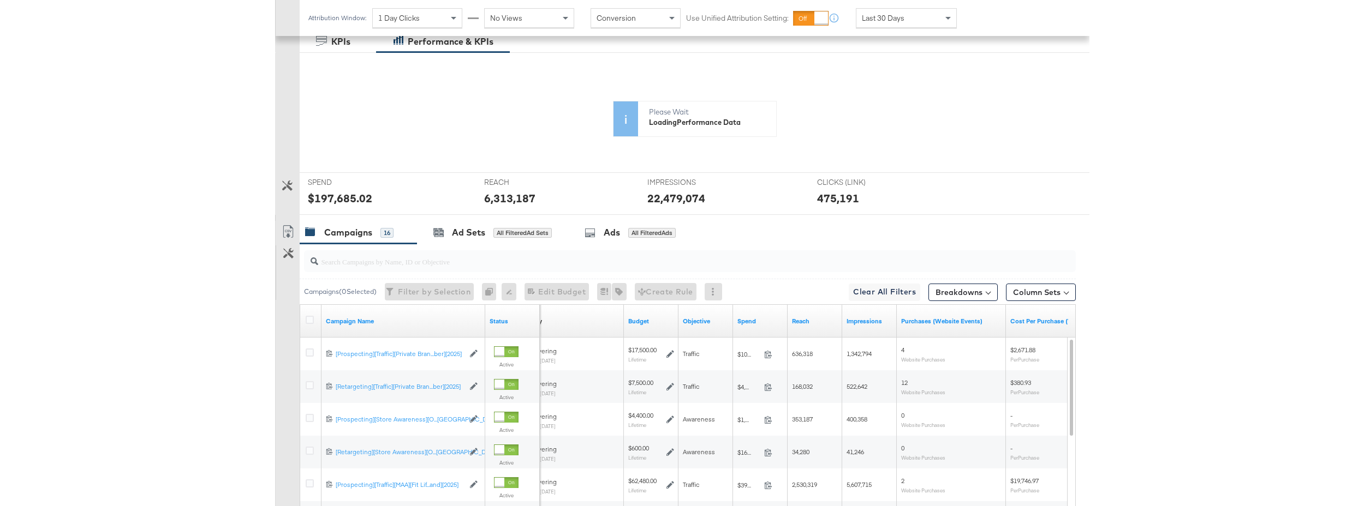
scroll to position [208, 0]
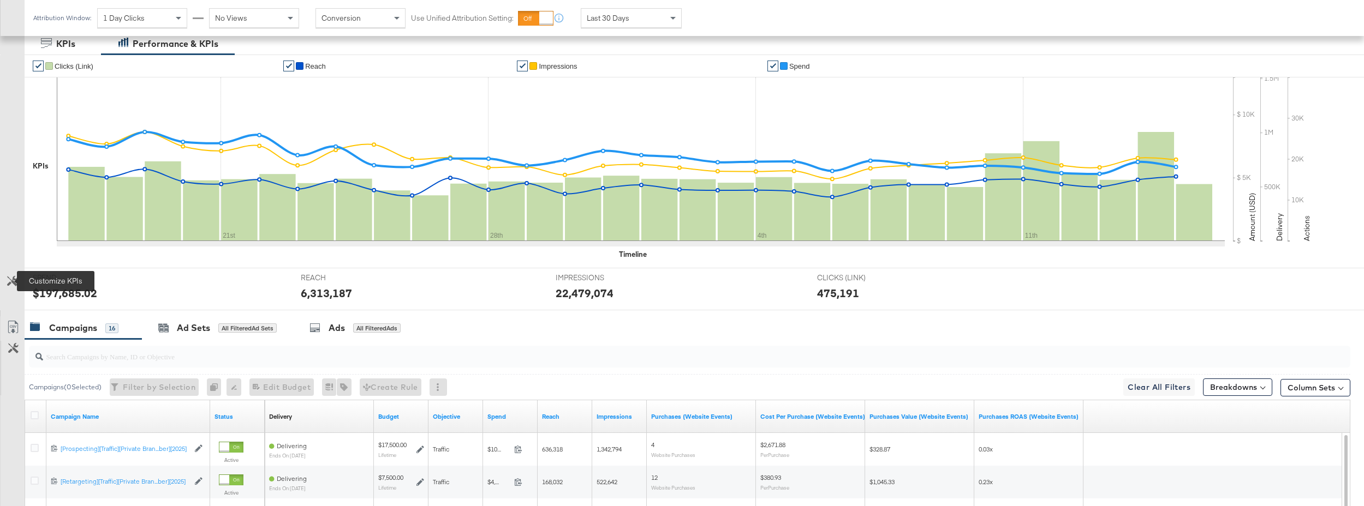
click at [13, 282] on icon at bounding box center [12, 281] width 10 height 10
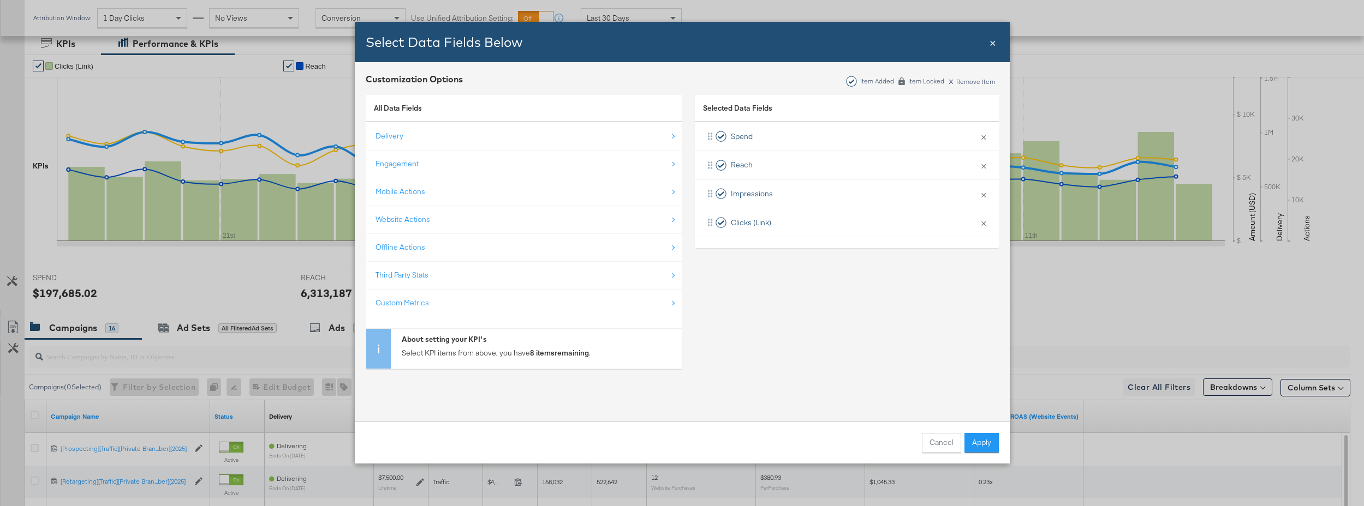
click at [483, 277] on div "Third Party Stats" at bounding box center [524, 275] width 299 height 22
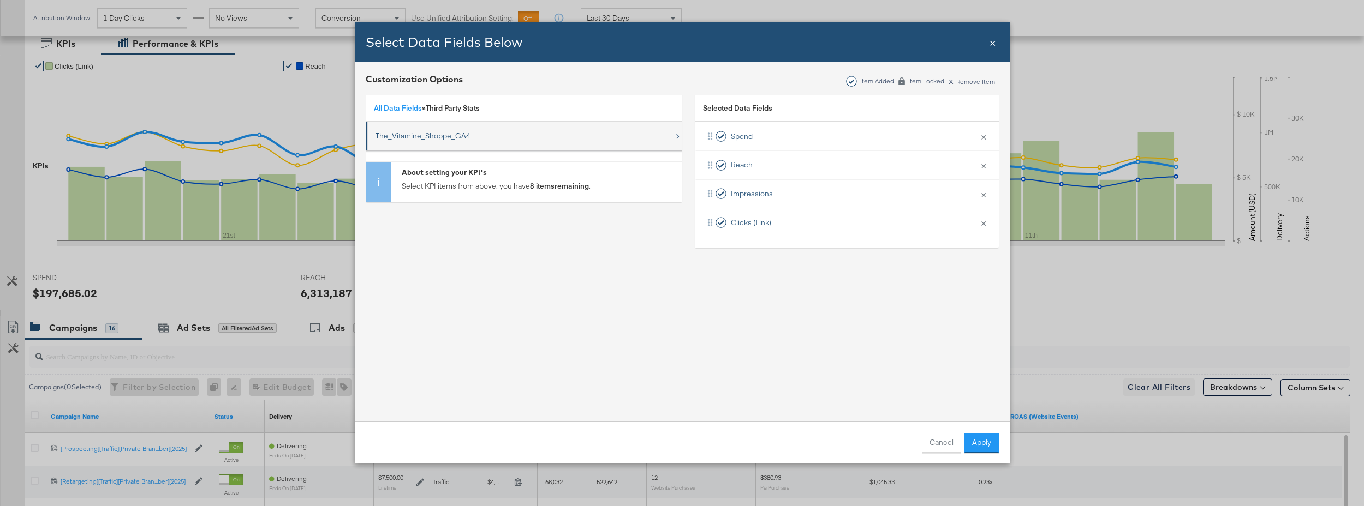
click at [421, 136] on div "The_Vitamine_Shoppe_GA4" at bounding box center [422, 136] width 95 height 10
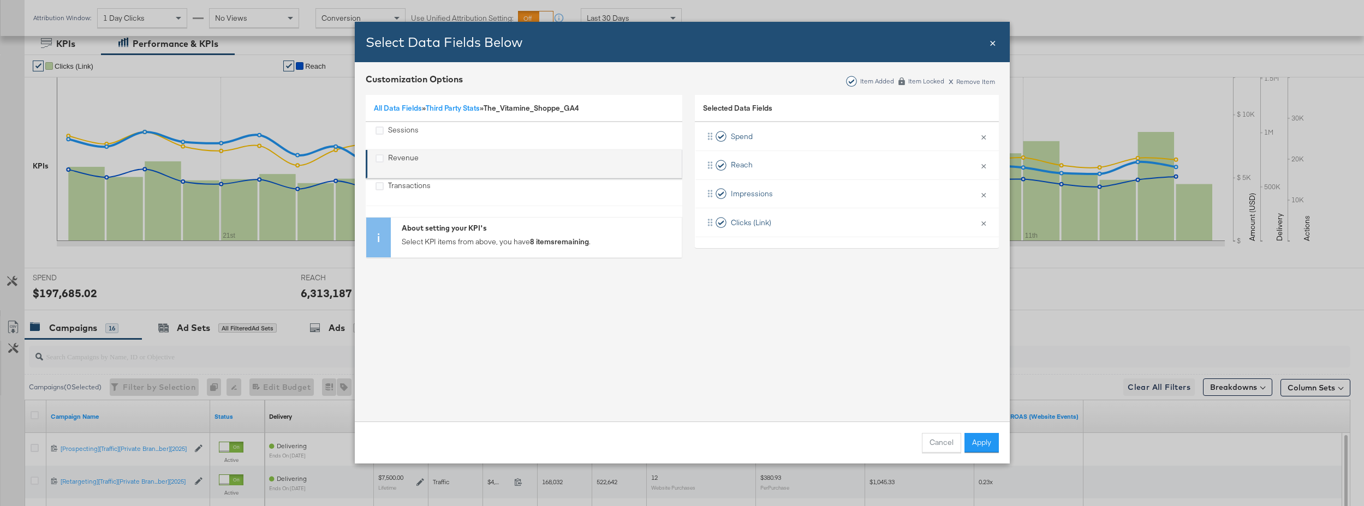
drag, startPoint x: 378, startPoint y: 136, endPoint x: 378, endPoint y: 151, distance: 14.7
click at [378, 136] on div "Sessions" at bounding box center [379, 131] width 8 height 13
click at [378, 157] on icon "Revenue" at bounding box center [379, 158] width 8 height 8
click at [0, 0] on input "Revenue" at bounding box center [0, 0] width 0 height 0
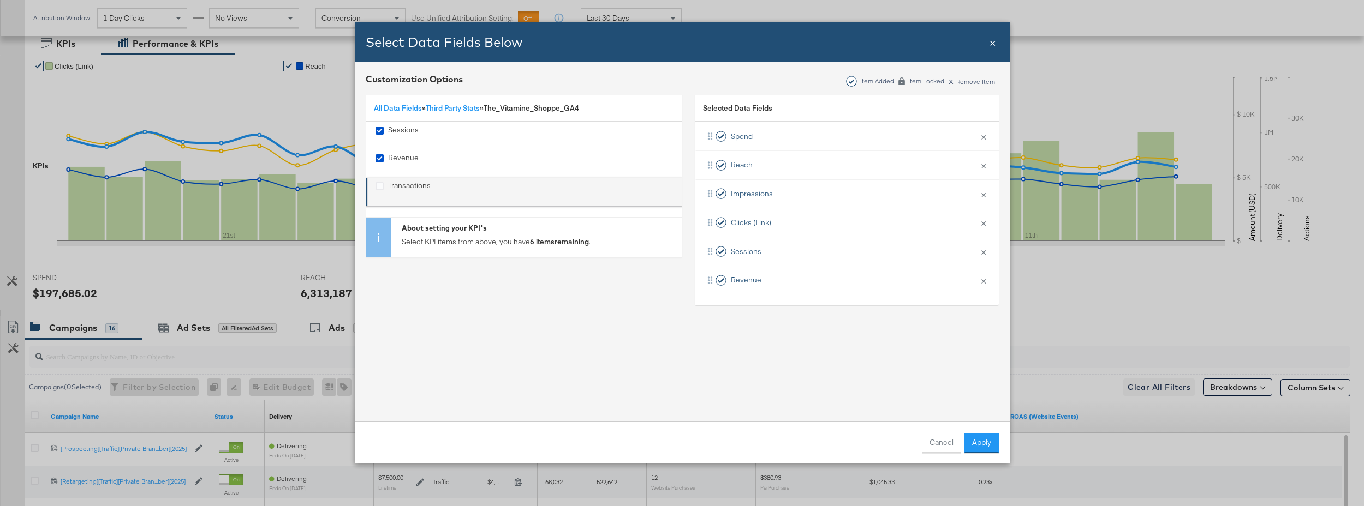
click at [385, 183] on div "Transactions" at bounding box center [402, 192] width 55 height 22
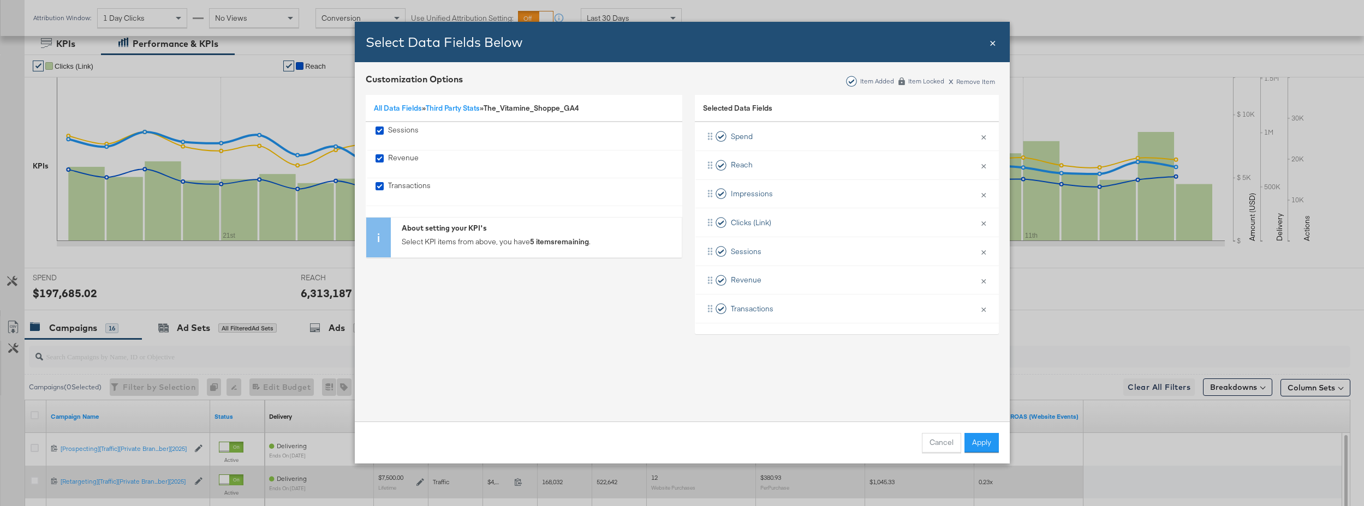
click at [814, 440] on button "Apply" at bounding box center [981, 443] width 34 height 20
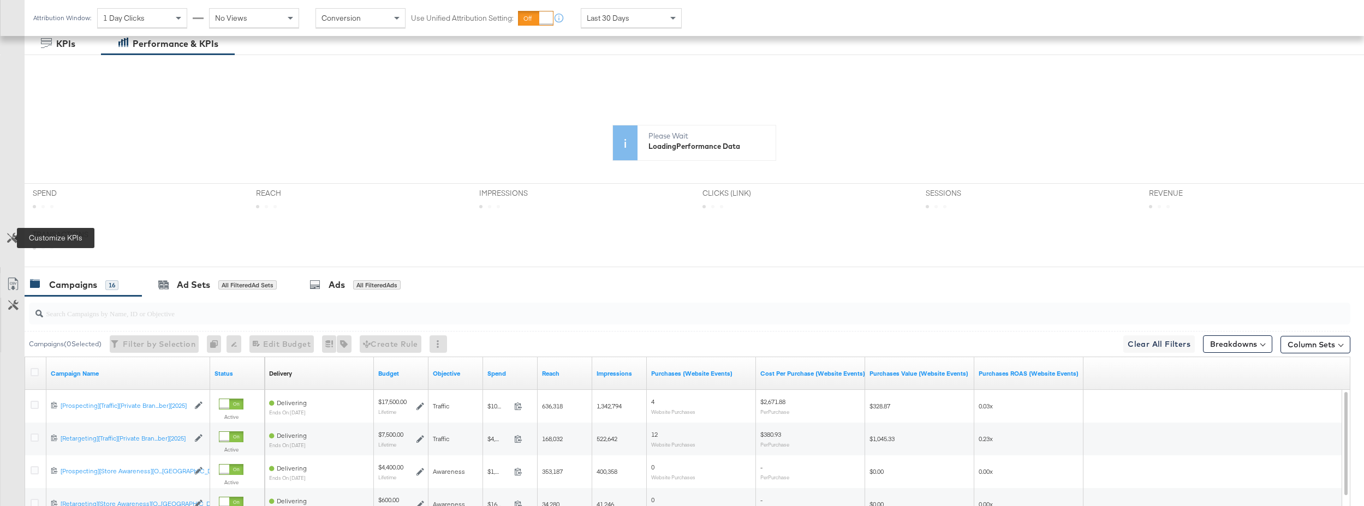
click at [8, 237] on icon at bounding box center [12, 238] width 10 height 10
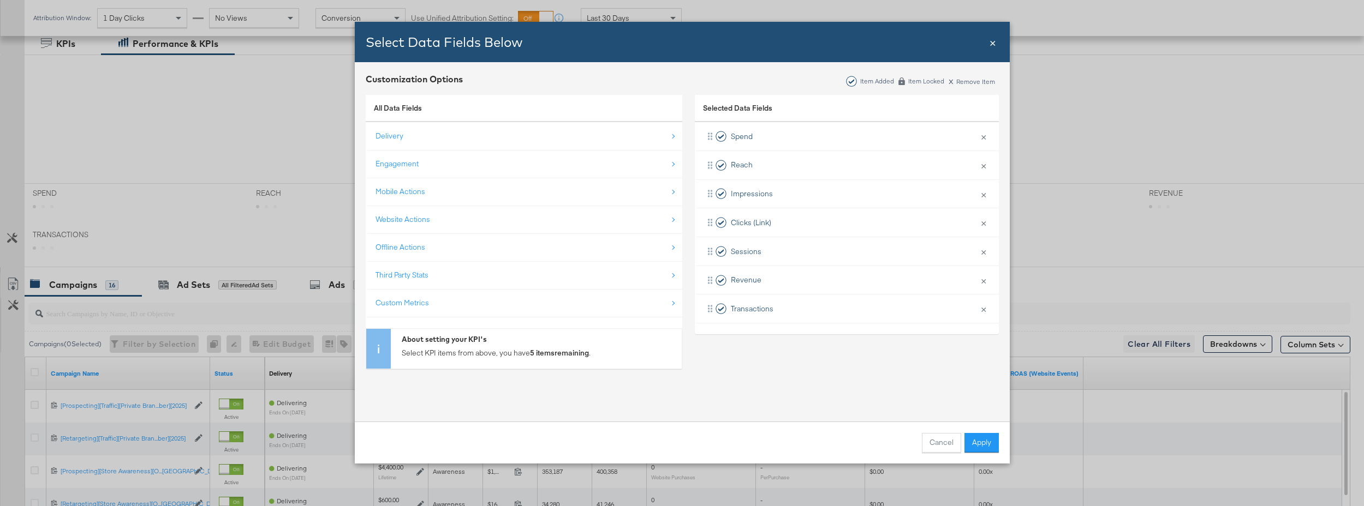
drag, startPoint x: 433, startPoint y: 244, endPoint x: 425, endPoint y: 244, distance: 8.7
click at [433, 244] on div "Offline Actions" at bounding box center [524, 247] width 299 height 22
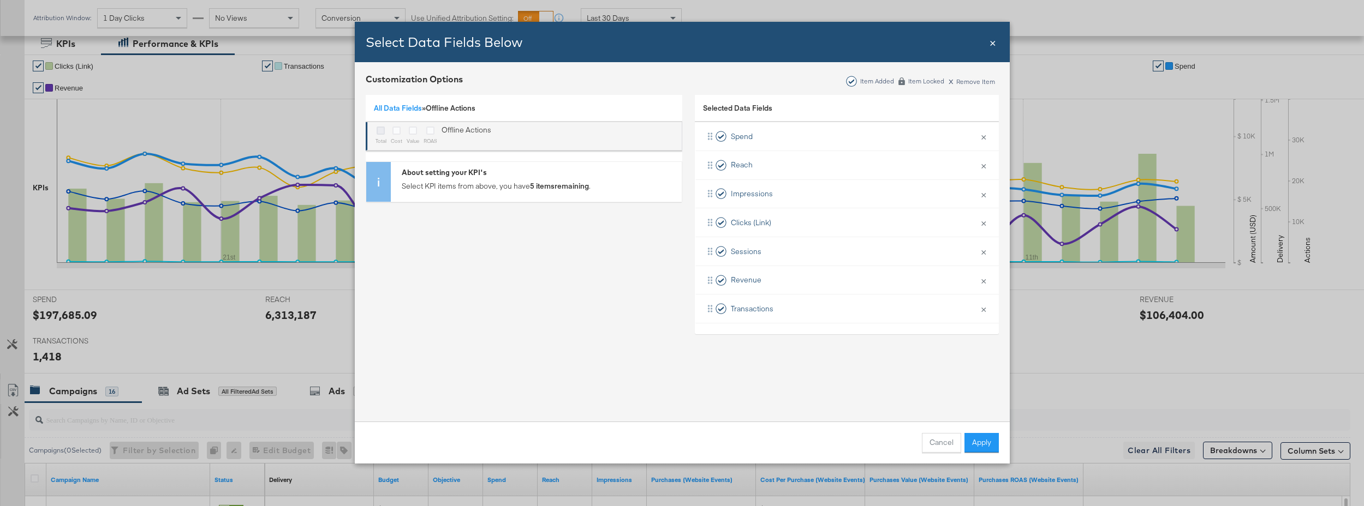
click at [380, 131] on icon "Bulk Add Locations Modal" at bounding box center [381, 131] width 8 height 8
click at [0, 0] on input "Bulk Add Locations Modal" at bounding box center [0, 0] width 0 height 0
click at [393, 131] on icon "Bulk Add Locations Modal" at bounding box center [396, 131] width 8 height 8
click at [0, 0] on input "Bulk Add Locations Modal" at bounding box center [0, 0] width 0 height 0
click at [410, 131] on icon "Bulk Add Locations Modal" at bounding box center [413, 131] width 8 height 8
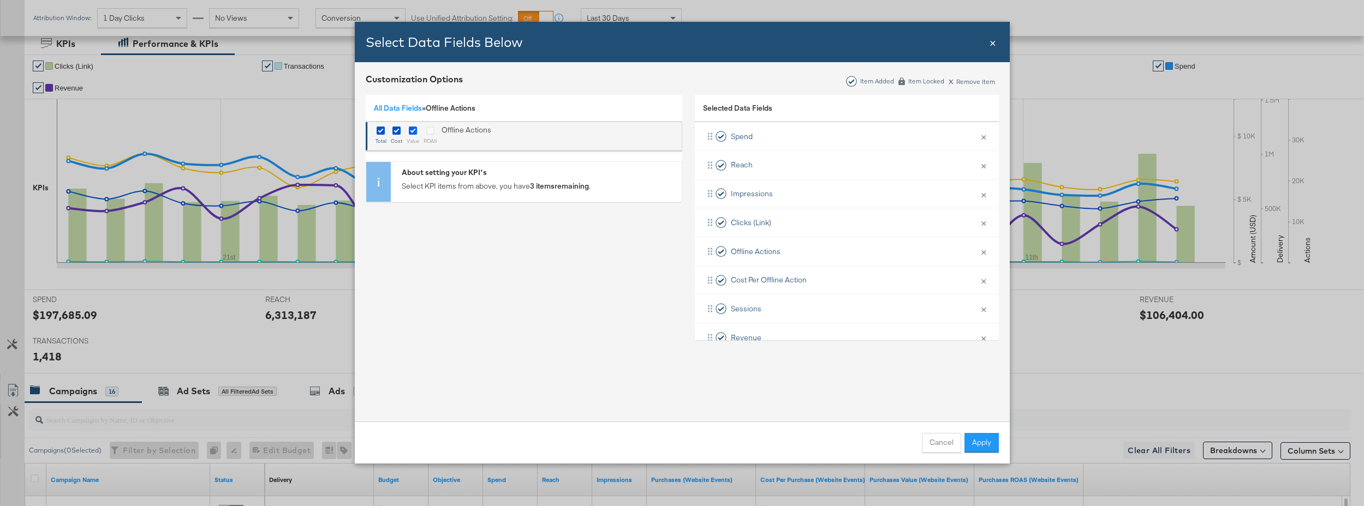
click at [0, 0] on input "Bulk Add Locations Modal" at bounding box center [0, 0] width 0 height 0
drag, startPoint x: 426, startPoint y: 130, endPoint x: 434, endPoint y: 132, distance: 8.3
click at [427, 131] on icon "Bulk Add Locations Modal" at bounding box center [430, 131] width 8 height 8
click at [0, 0] on input "Bulk Add Locations Modal" at bounding box center [0, 0] width 0 height 0
click at [814, 442] on button "Apply" at bounding box center [981, 443] width 34 height 20
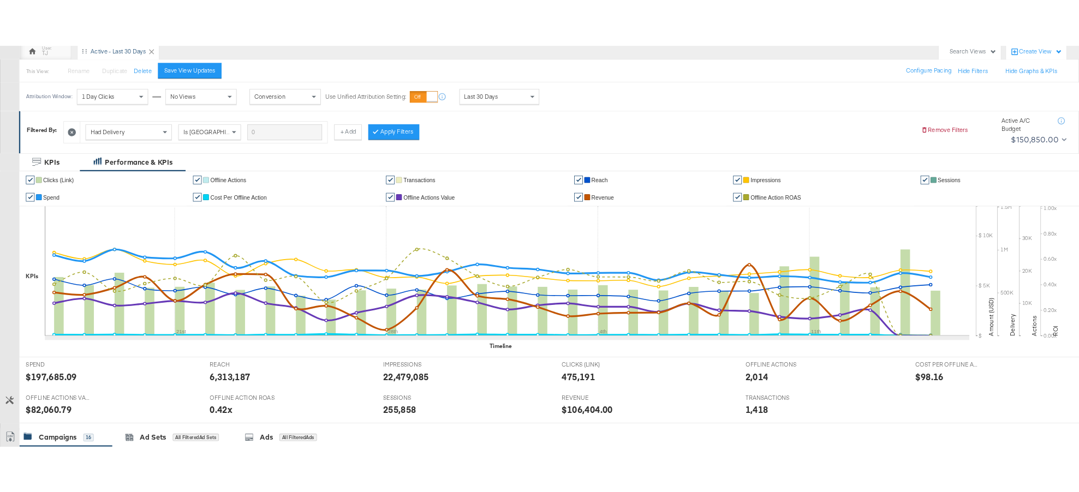
scroll to position [104, 0]
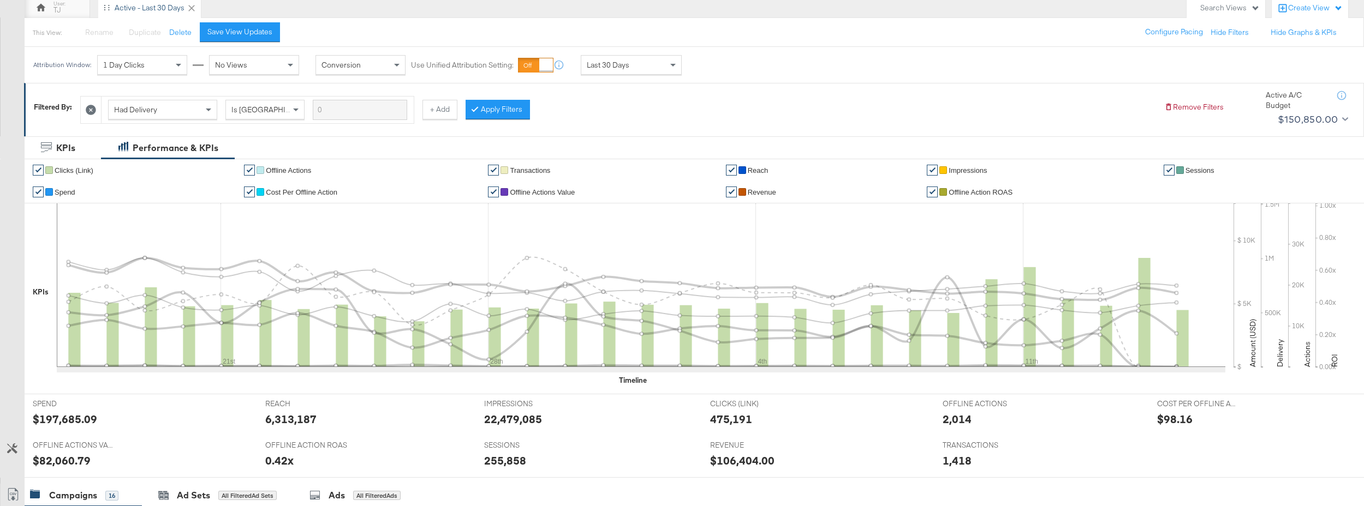
click at [39, 169] on link "✔" at bounding box center [38, 170] width 11 height 11
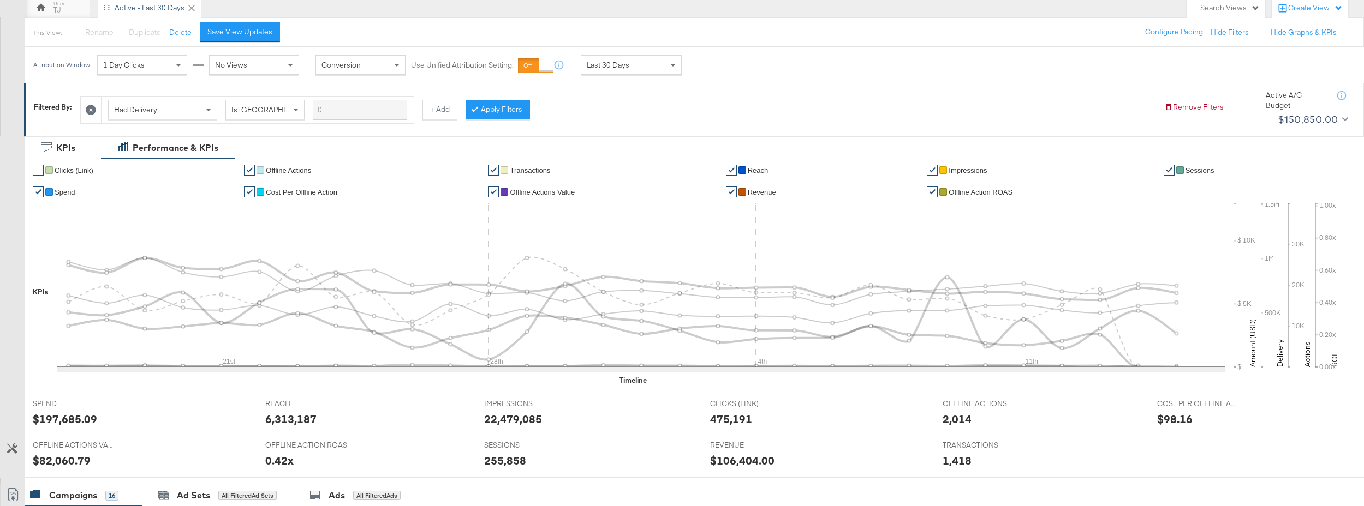
click at [496, 171] on link "✔" at bounding box center [493, 170] width 11 height 11
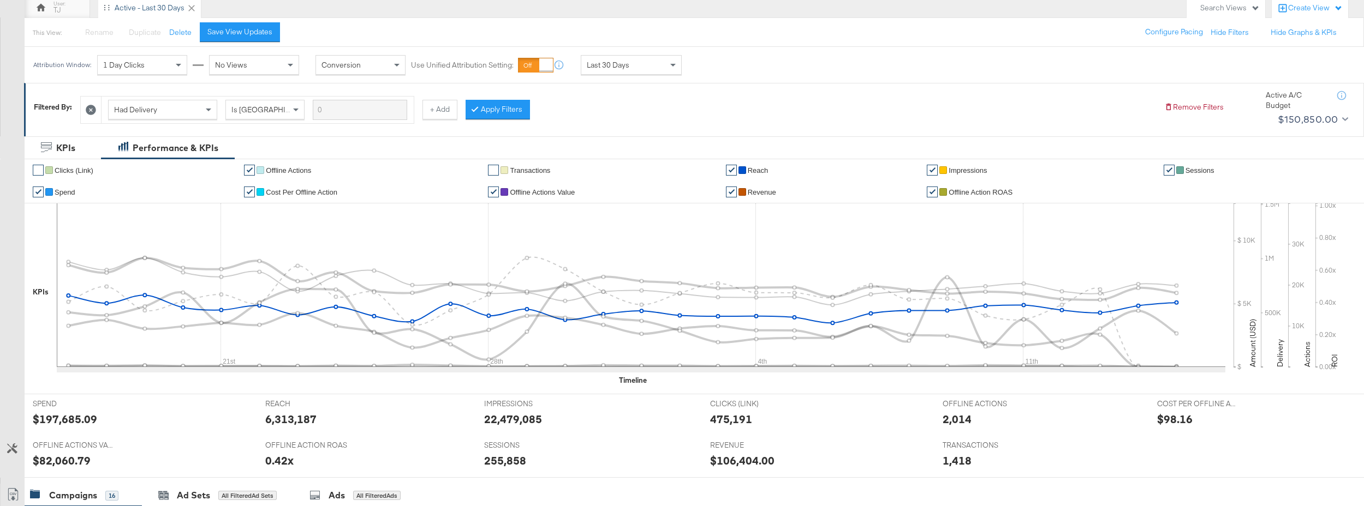
drag, startPoint x: 731, startPoint y: 171, endPoint x: 853, endPoint y: 173, distance: 122.3
click at [731, 171] on link "✔" at bounding box center [731, 170] width 11 height 11
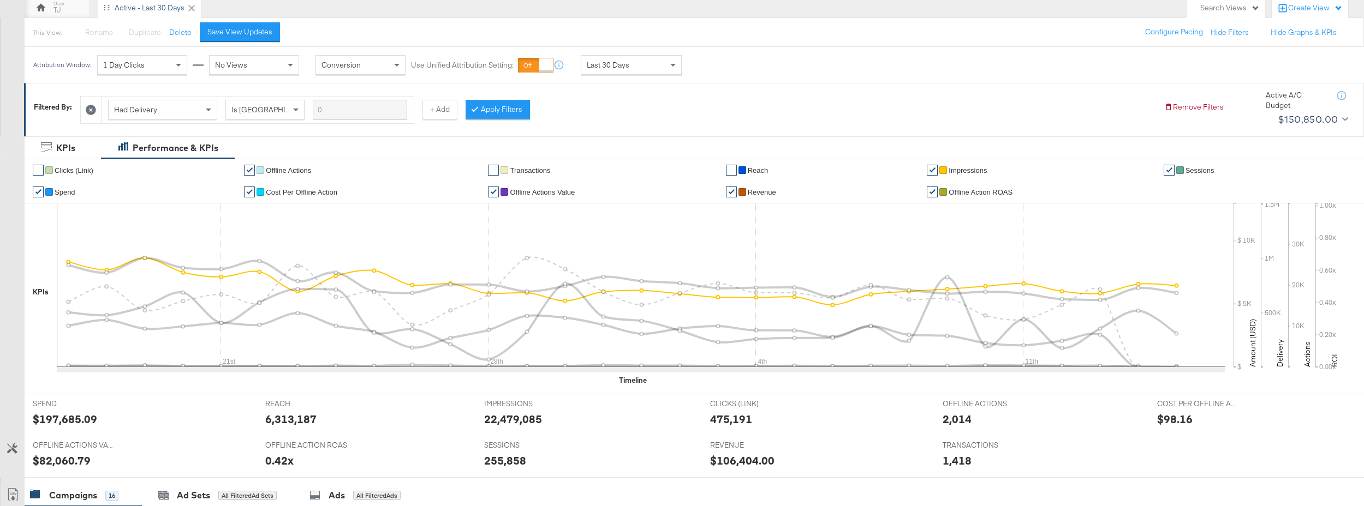
click at [814, 171] on link "✔" at bounding box center [932, 170] width 11 height 11
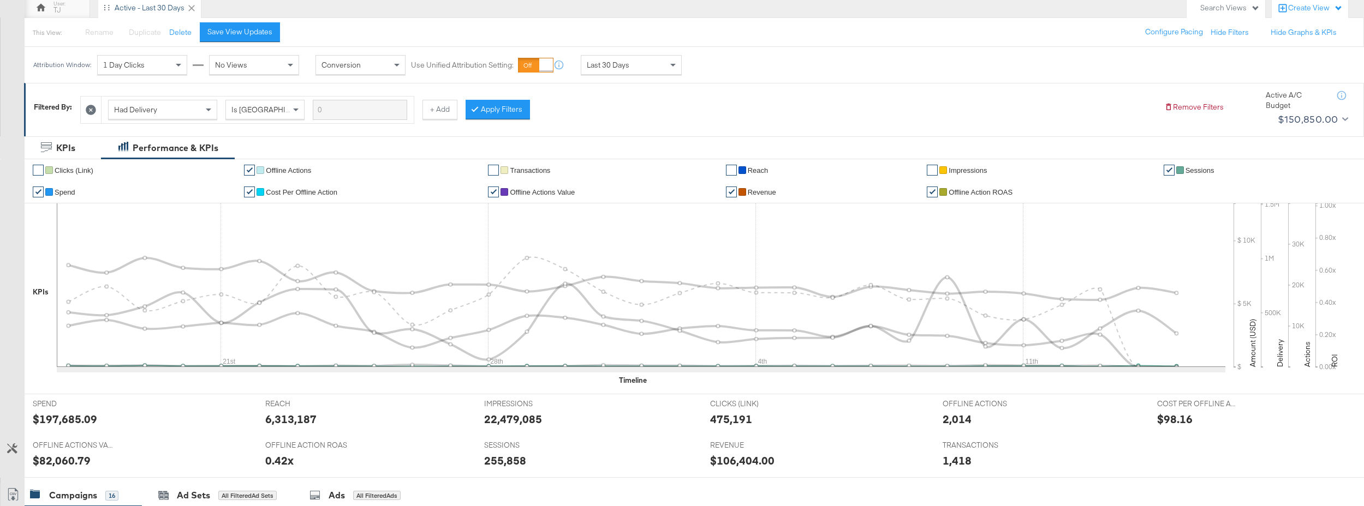
click at [814, 172] on link "✔" at bounding box center [1169, 170] width 11 height 11
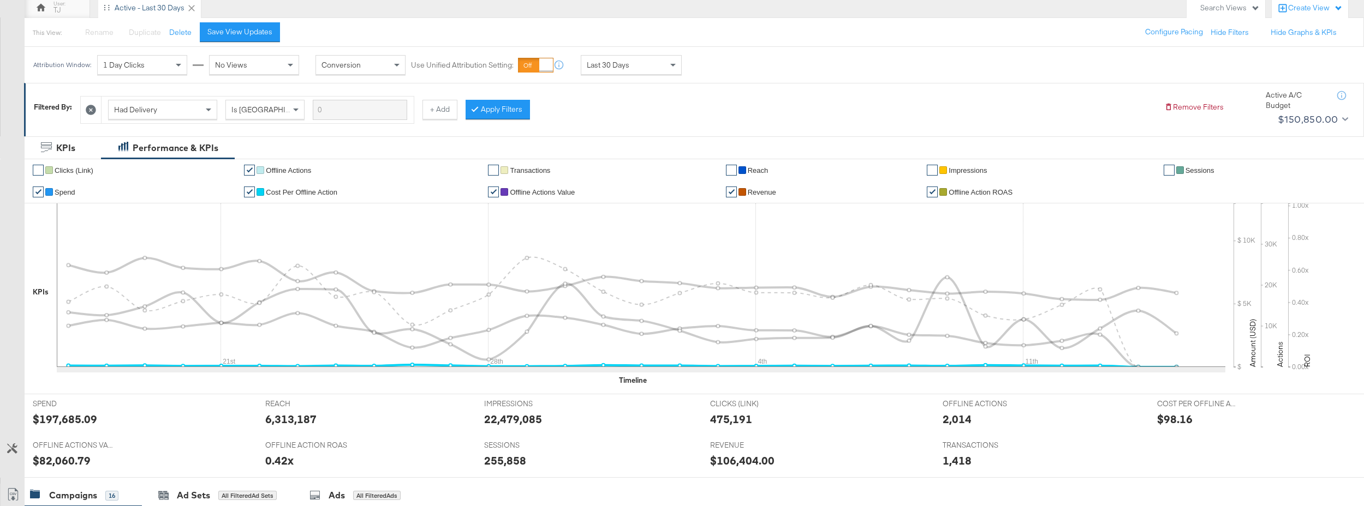
drag, startPoint x: 247, startPoint y: 193, endPoint x: 237, endPoint y: 195, distance: 10.2
click at [246, 193] on link "✔" at bounding box center [249, 192] width 11 height 11
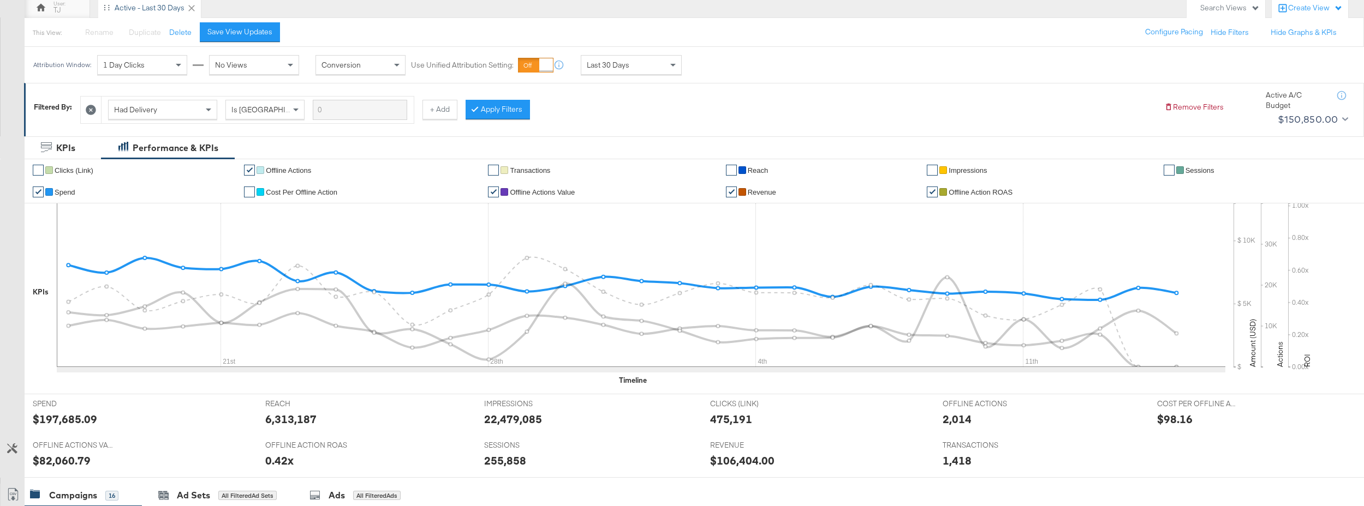
click at [41, 193] on link "✔" at bounding box center [38, 192] width 11 height 11
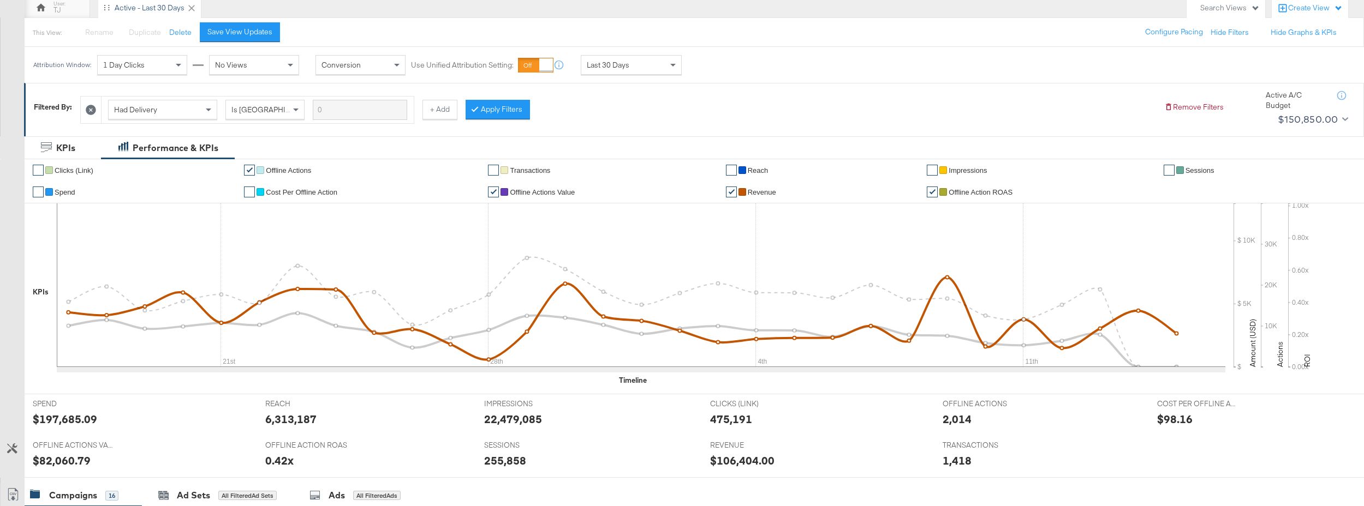
click at [729, 190] on link "✔" at bounding box center [731, 192] width 11 height 11
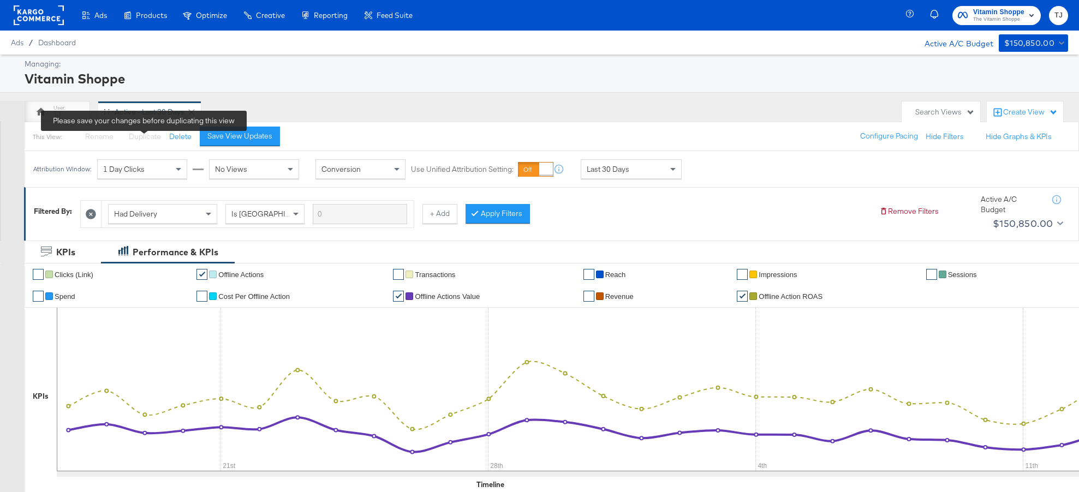
scroll to position [1, 0]
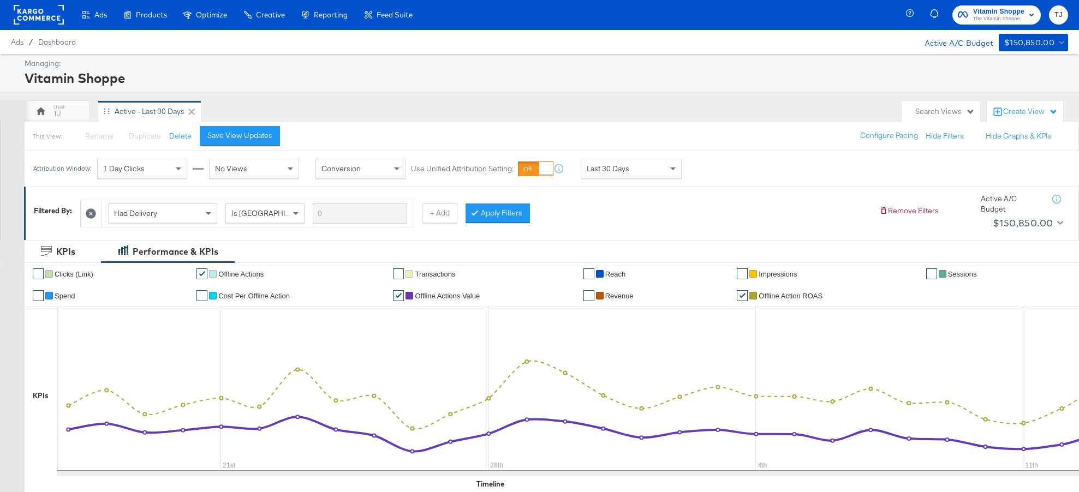
click at [34, 13] on rect at bounding box center [39, 15] width 50 height 20
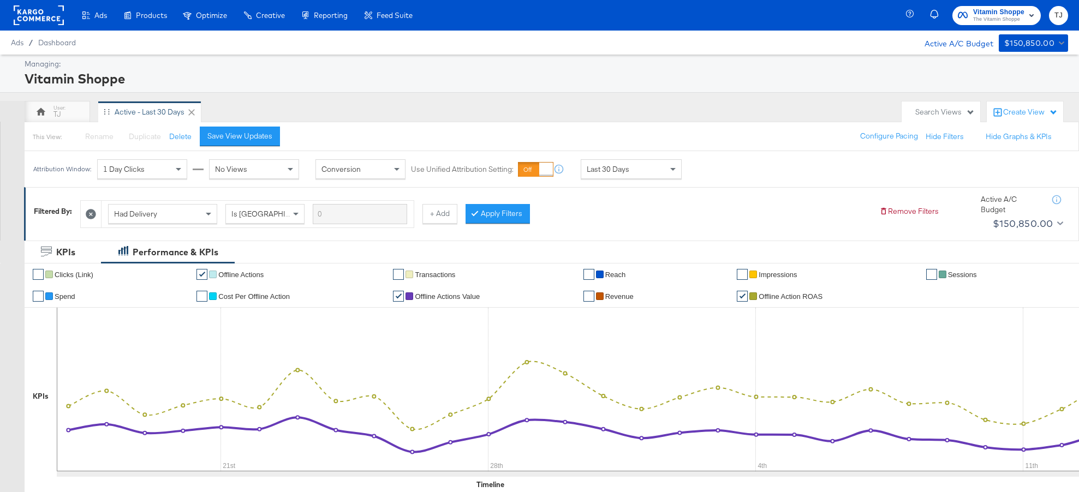
scroll to position [7, 0]
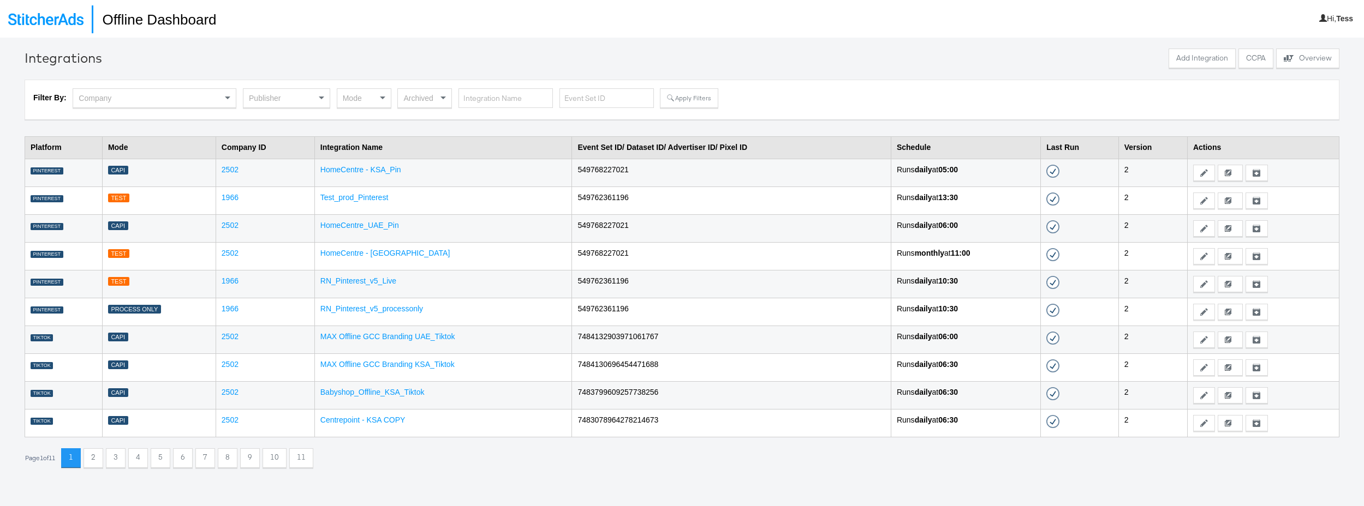
scroll to position [1, 0]
click at [505, 96] on input "text" at bounding box center [505, 98] width 94 height 20
type input "The Vitamin"
click at [689, 93] on button "Apply Filters" at bounding box center [689, 97] width 58 height 20
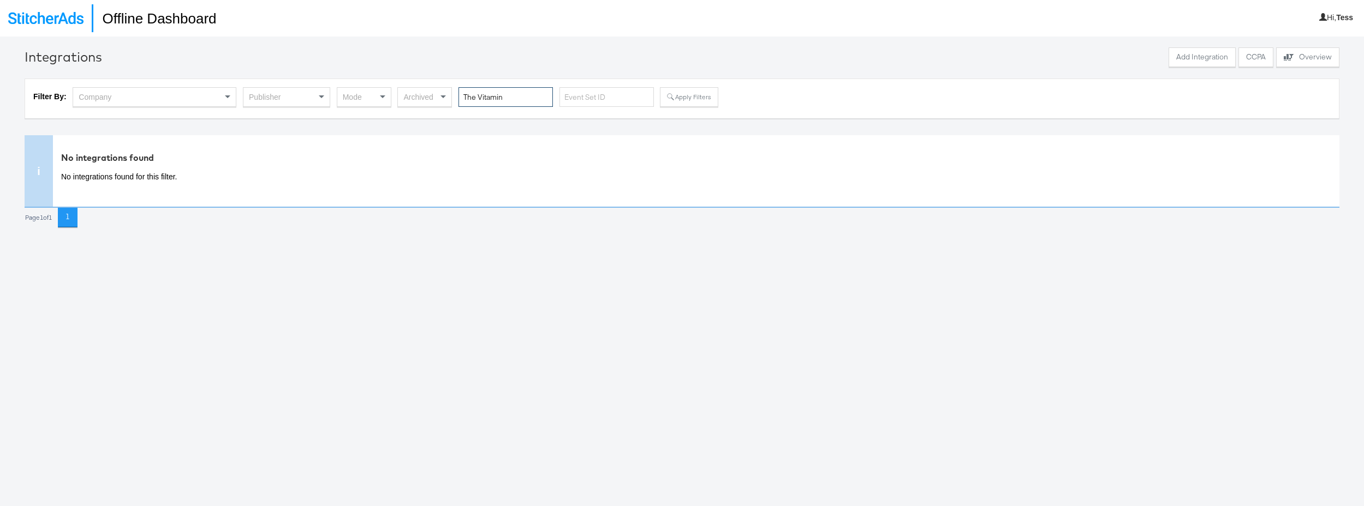
click at [516, 93] on input "The Vitamin" at bounding box center [505, 97] width 94 height 20
type input "TVS"
click at [679, 99] on button "Apply Filters" at bounding box center [689, 97] width 58 height 20
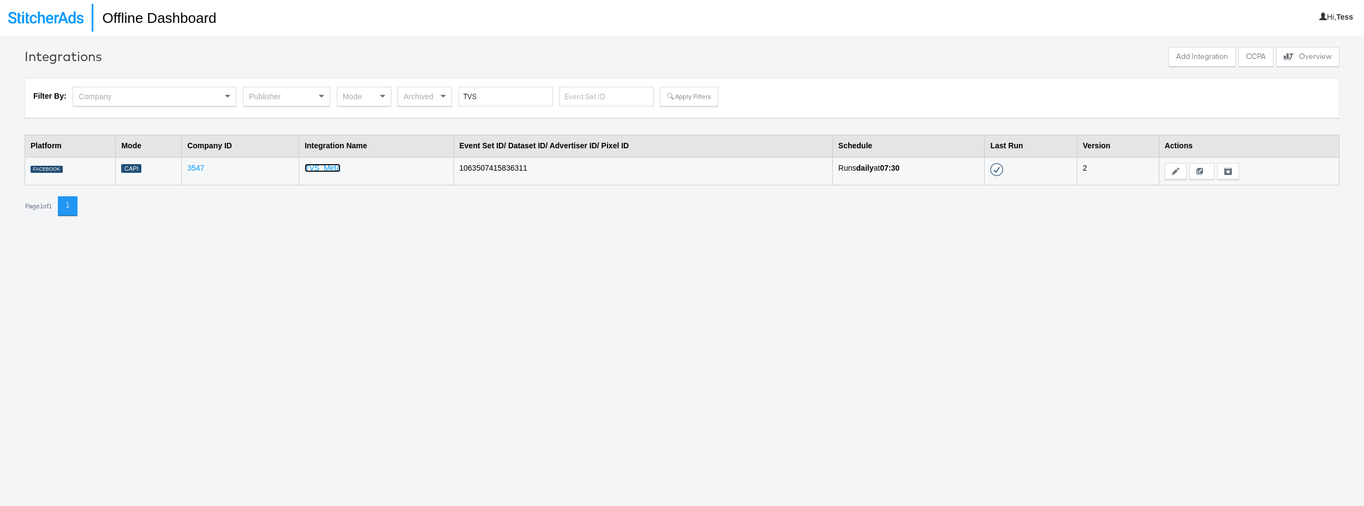
click at [325, 166] on link "TVS_Meta" at bounding box center [323, 168] width 36 height 9
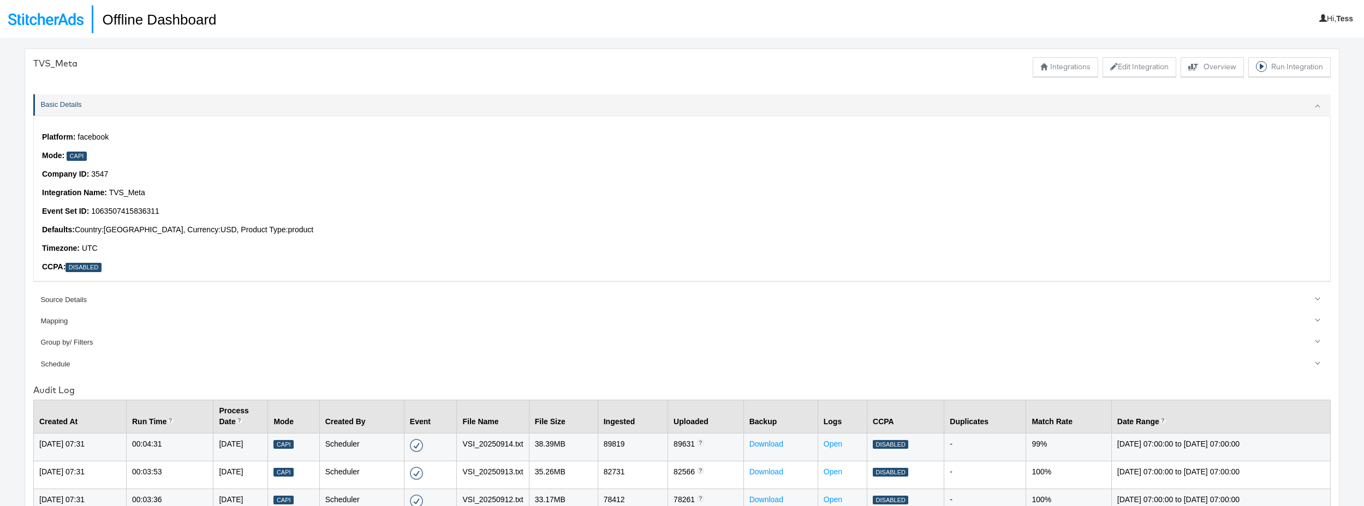
drag, startPoint x: 101, startPoint y: 208, endPoint x: 85, endPoint y: 214, distance: 17.6
click at [98, 210] on p "Event Set ID : 1063507415836311" at bounding box center [682, 211] width 1280 height 11
drag, startPoint x: 90, startPoint y: 211, endPoint x: 130, endPoint y: 214, distance: 40.5
click at [132, 214] on p "Event Set ID : 1063507415836311" at bounding box center [682, 211] width 1280 height 11
drag, startPoint x: 145, startPoint y: 208, endPoint x: 70, endPoint y: 208, distance: 74.8
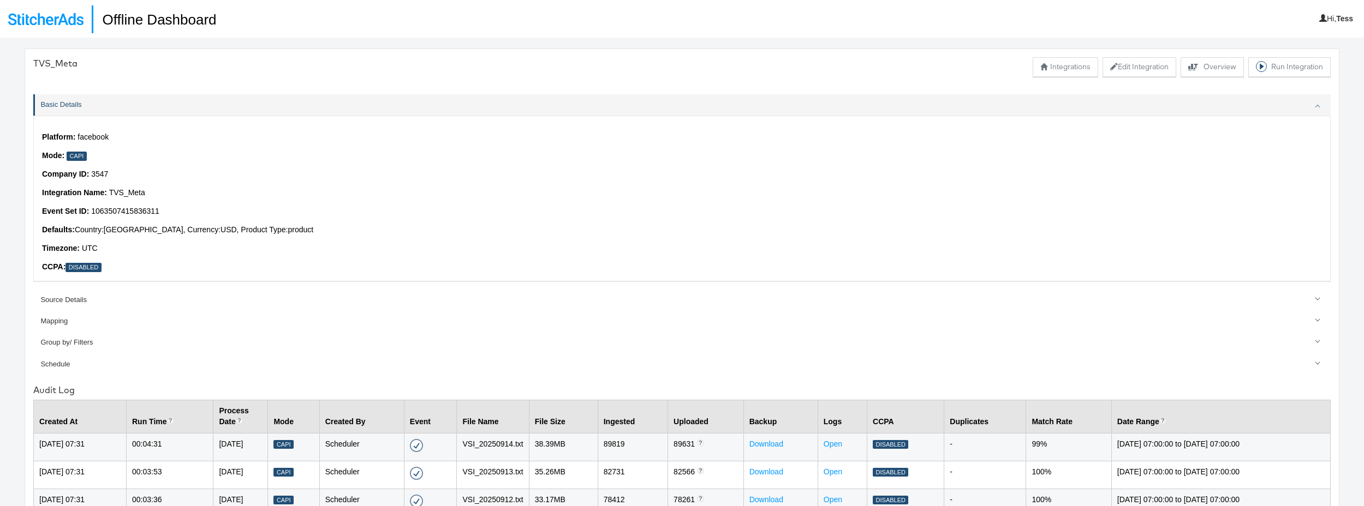
click at [136, 208] on p "Event Set ID : 1063507415836311" at bounding box center [682, 211] width 1280 height 11
drag, startPoint x: 95, startPoint y: 211, endPoint x: 169, endPoint y: 210, distance: 74.2
click at [169, 210] on p "Event Set ID : 1063507415836311" at bounding box center [682, 211] width 1280 height 11
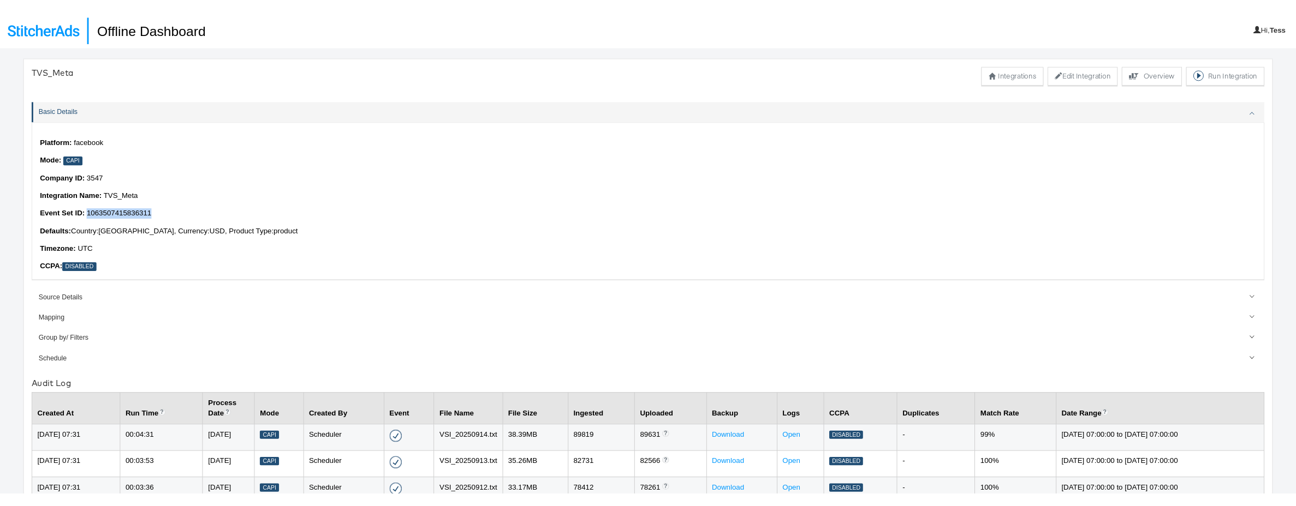
scroll to position [5, 0]
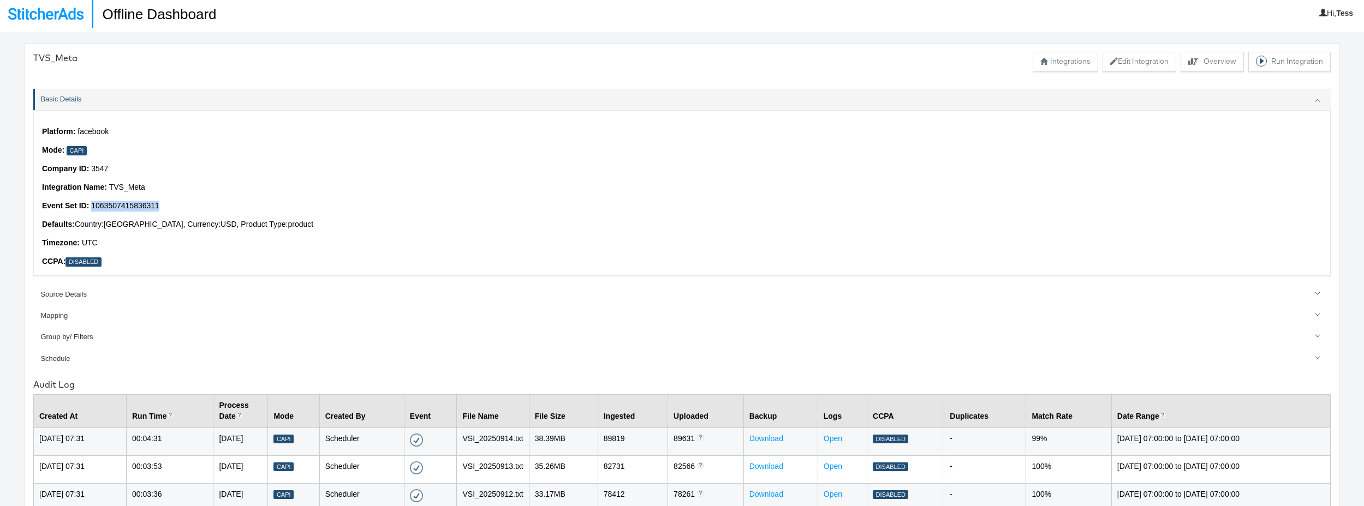
copy p "1063507415836311"
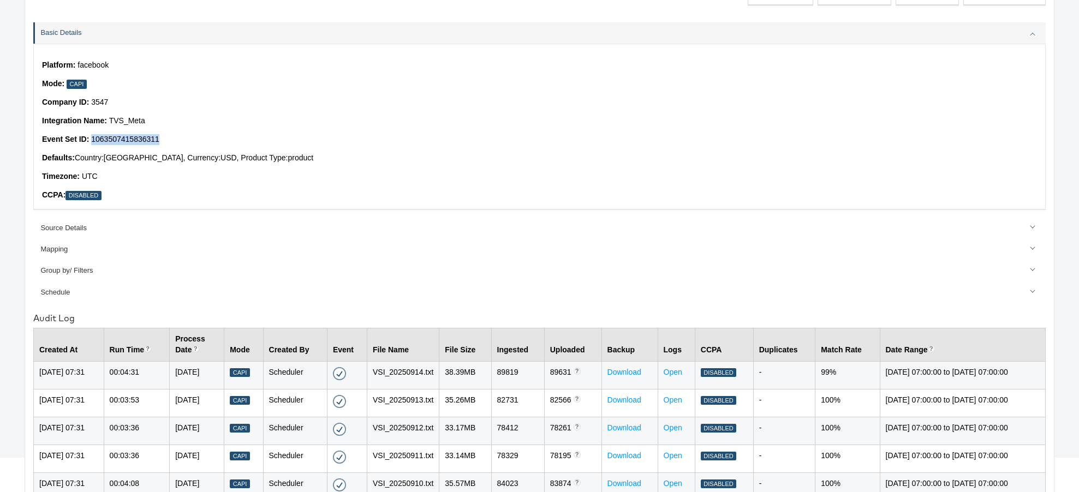
scroll to position [0, 0]
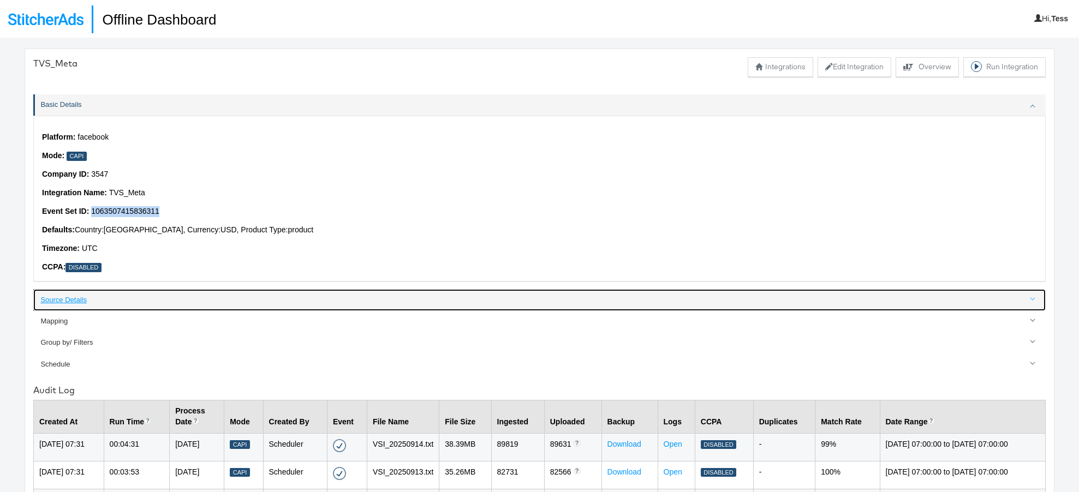
click at [83, 300] on div "Source Details" at bounding box center [539, 300] width 999 height 10
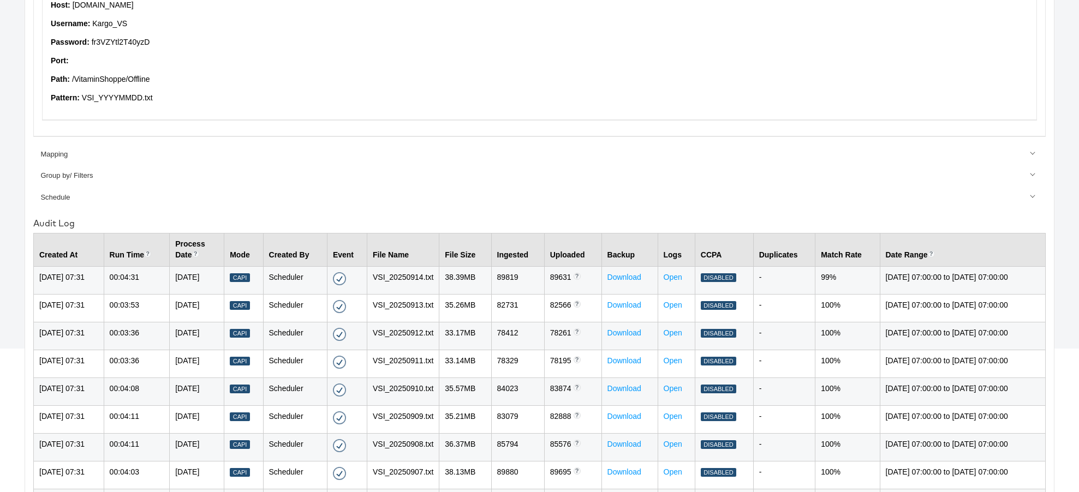
scroll to position [192, 0]
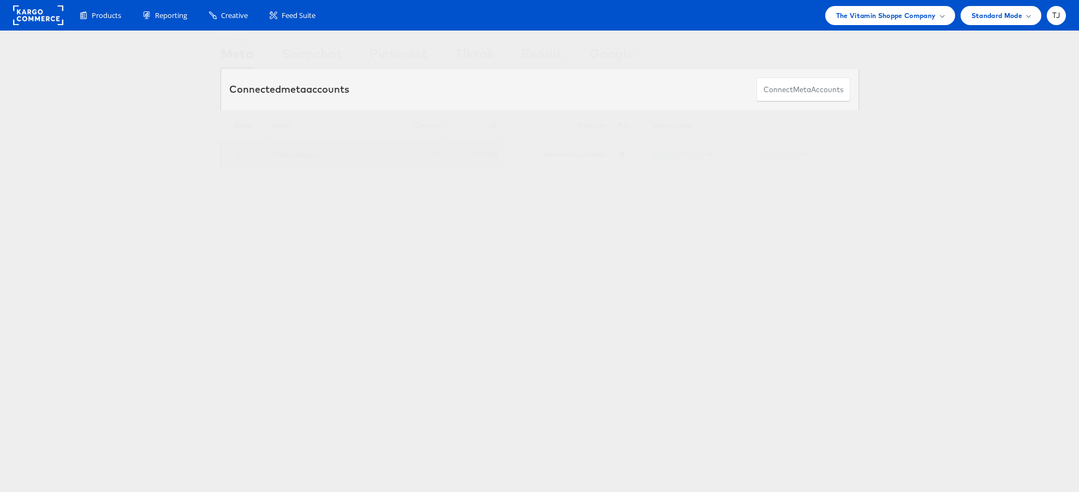
click at [294, 153] on link "Vitamin Shoppe" at bounding box center [295, 154] width 46 height 8
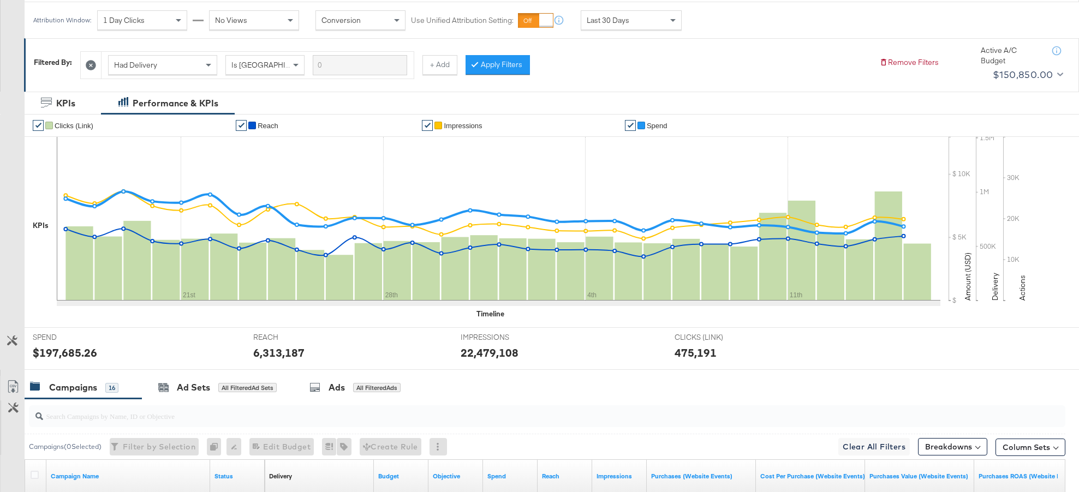
scroll to position [151, 0]
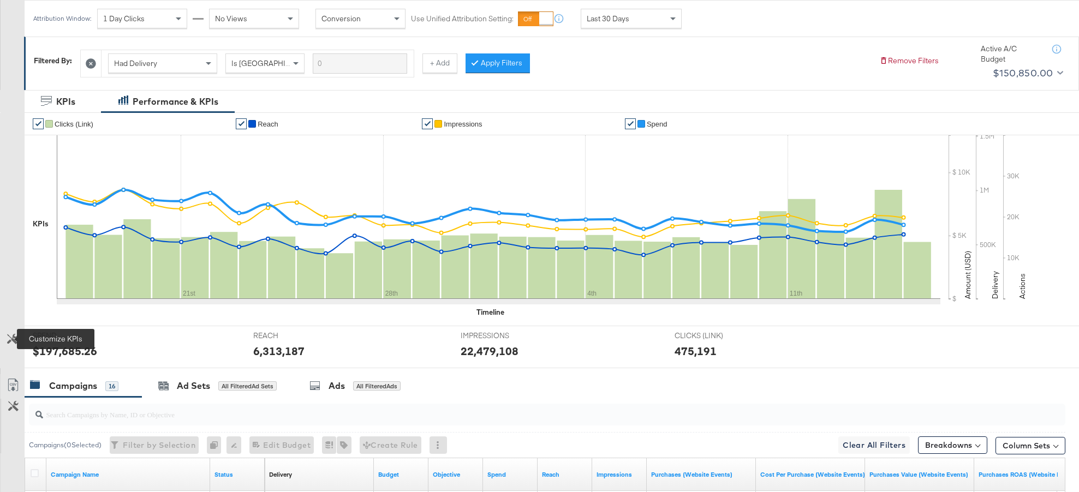
click at [14, 337] on icon at bounding box center [12, 339] width 10 height 10
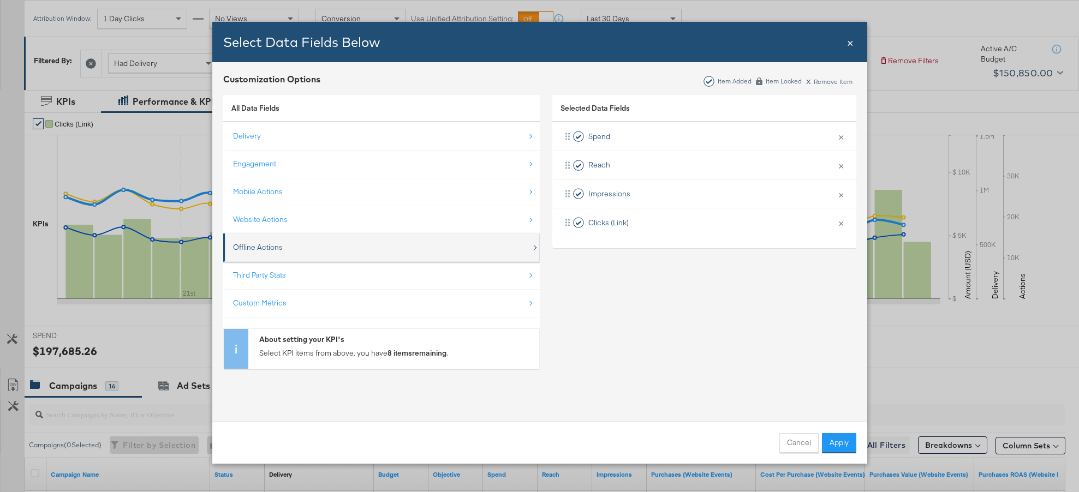
click at [346, 246] on div "Offline Actions" at bounding box center [382, 247] width 299 height 22
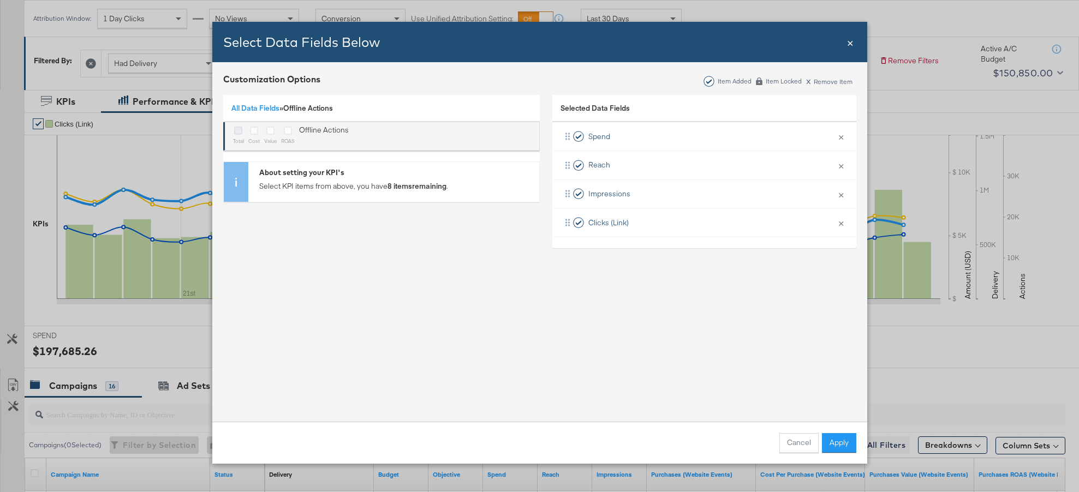
click at [235, 132] on icon "Bulk Add Locations Modal" at bounding box center [238, 131] width 8 height 8
click at [0, 0] on input "Bulk Add Locations Modal" at bounding box center [0, 0] width 0 height 0
click at [254, 132] on icon "Bulk Add Locations Modal" at bounding box center [254, 131] width 8 height 8
click at [0, 0] on input "Bulk Add Locations Modal" at bounding box center [0, 0] width 0 height 0
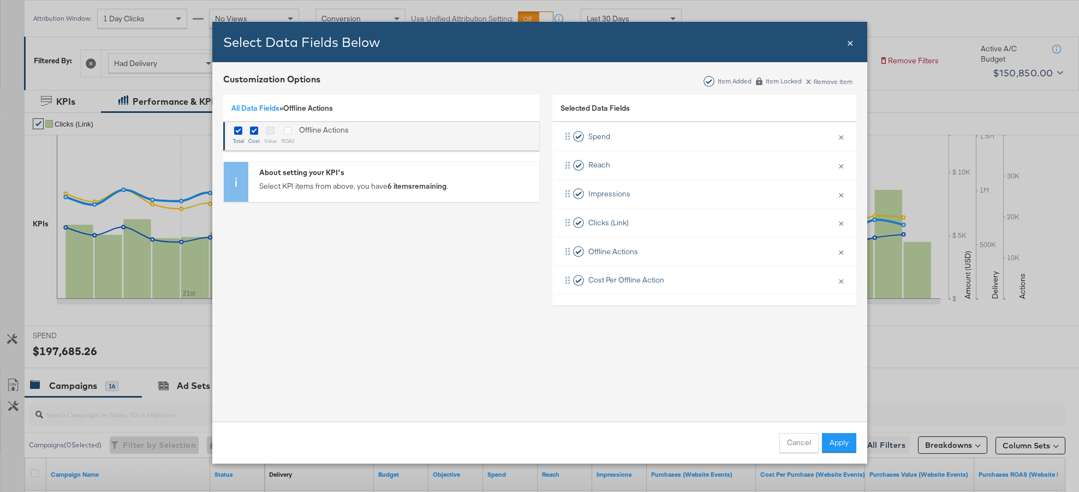
click at [271, 129] on icon "Bulk Add Locations Modal" at bounding box center [270, 131] width 8 height 8
click at [0, 0] on input "Bulk Add Locations Modal" at bounding box center [0, 0] width 0 height 0
click at [287, 130] on icon "Bulk Add Locations Modal" at bounding box center [288, 131] width 8 height 8
click at [0, 0] on input "Bulk Add Locations Modal" at bounding box center [0, 0] width 0 height 0
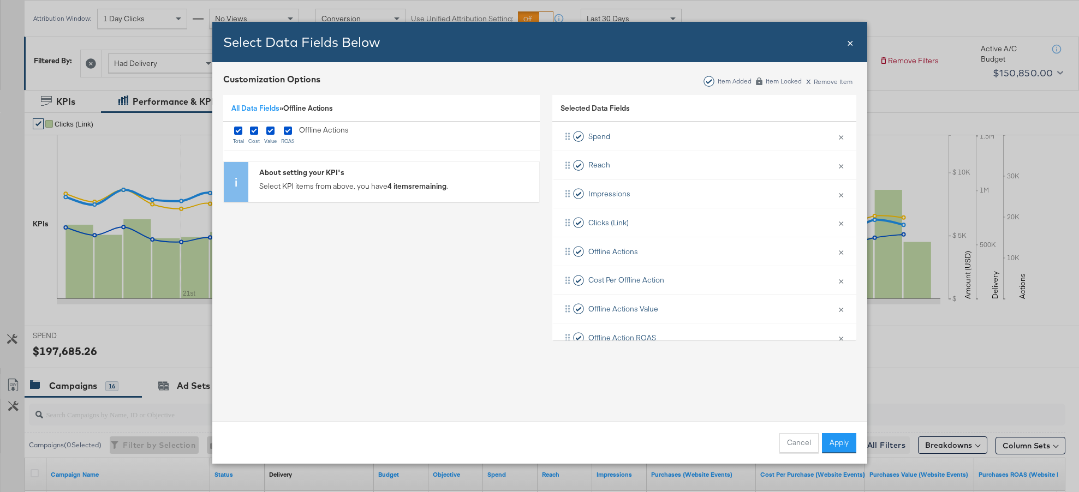
click at [844, 444] on button "Apply" at bounding box center [839, 443] width 34 height 20
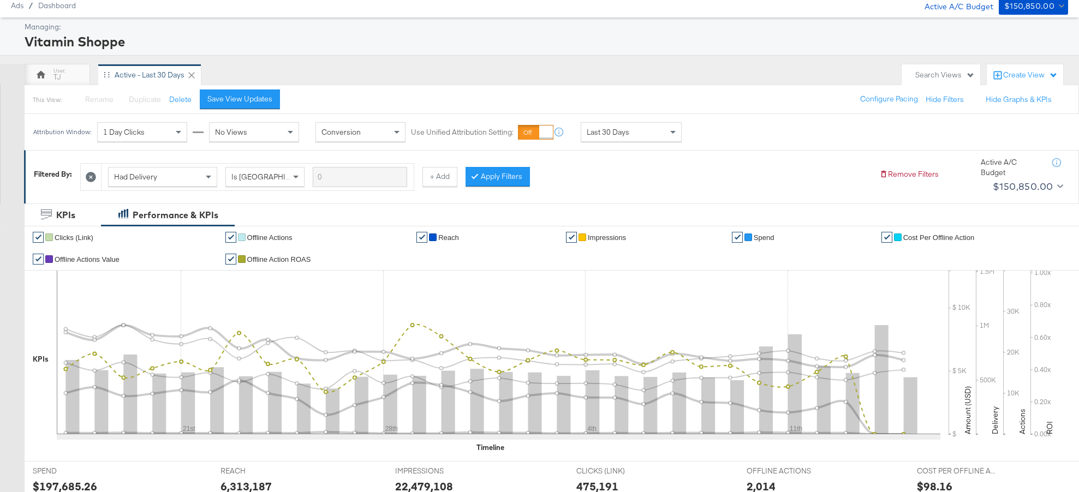
scroll to position [40, 0]
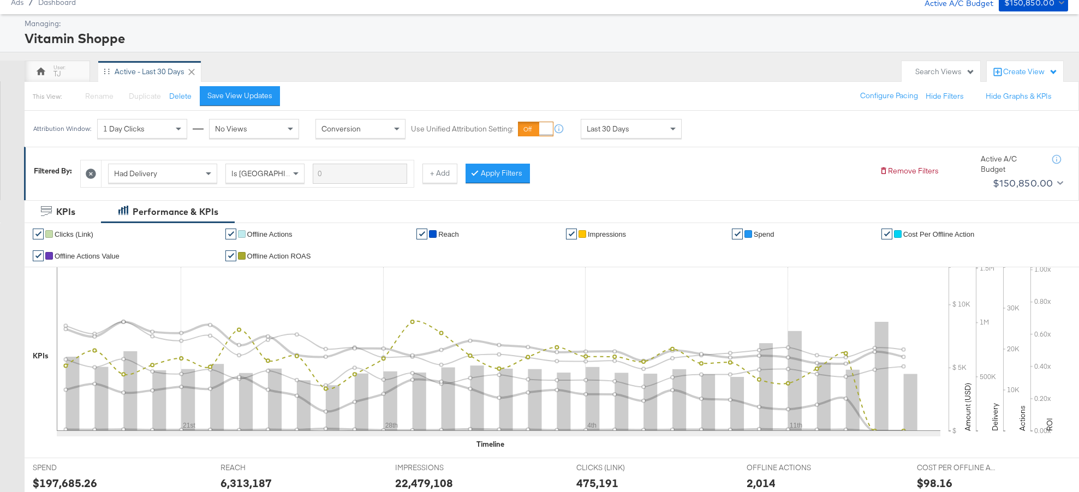
click at [231, 255] on link "✔" at bounding box center [230, 255] width 11 height 11
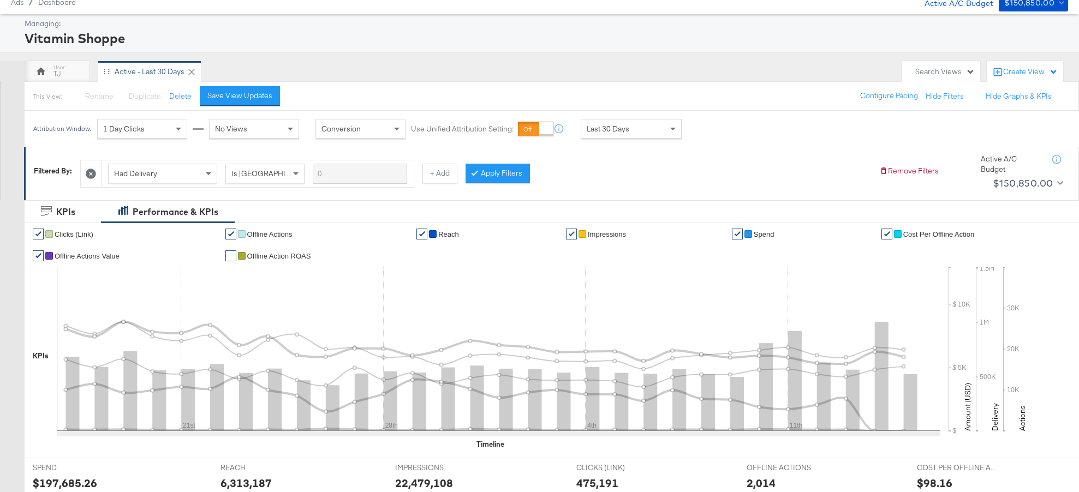
click at [230, 230] on link "✔" at bounding box center [230, 234] width 11 height 11
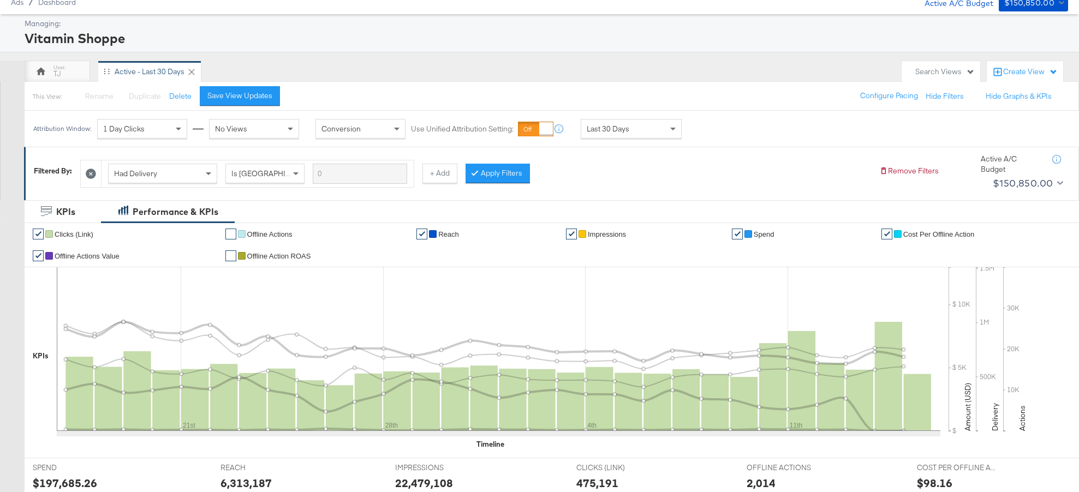
click at [38, 232] on link "✔" at bounding box center [38, 234] width 11 height 11
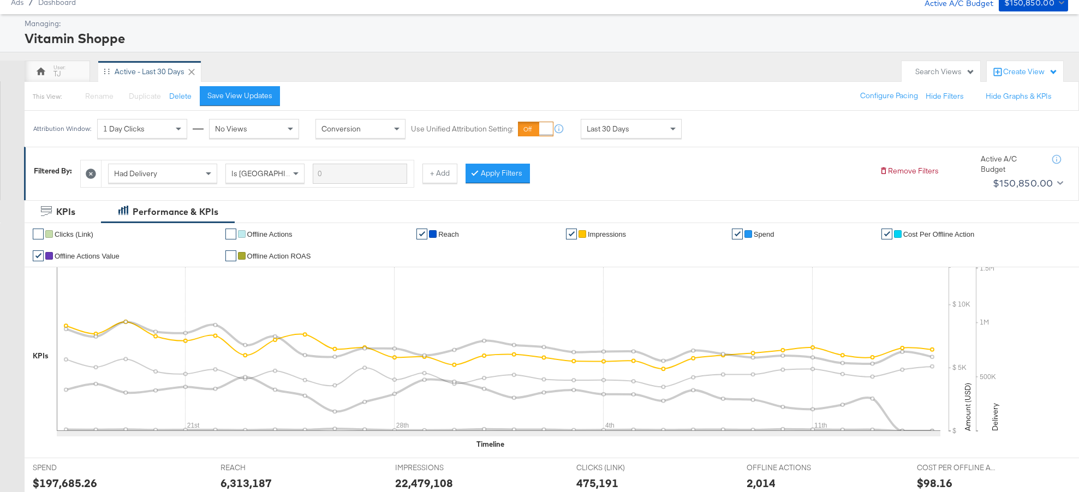
click at [574, 232] on link "✔" at bounding box center [571, 234] width 11 height 11
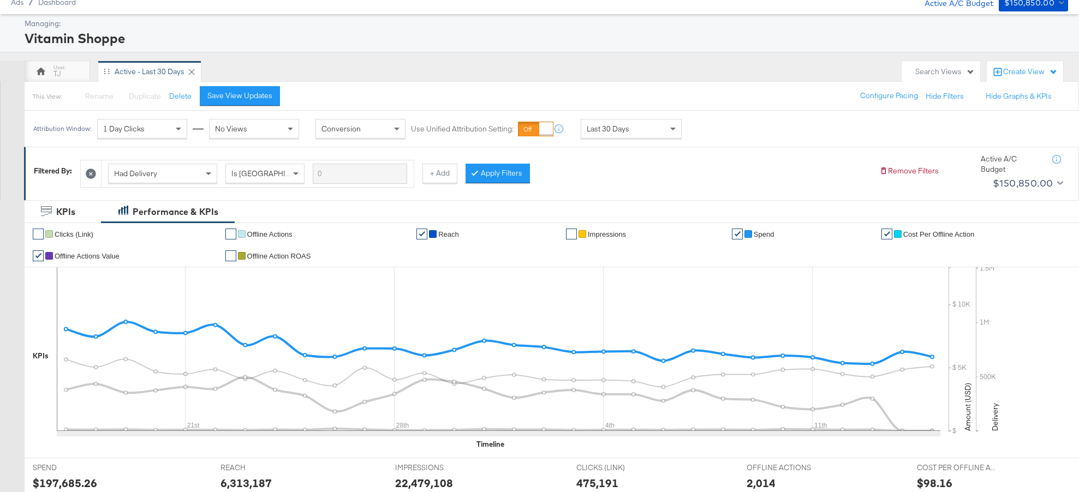
drag, startPoint x: 735, startPoint y: 231, endPoint x: 782, endPoint y: 239, distance: 47.6
click at [735, 231] on link "✔" at bounding box center [737, 234] width 11 height 11
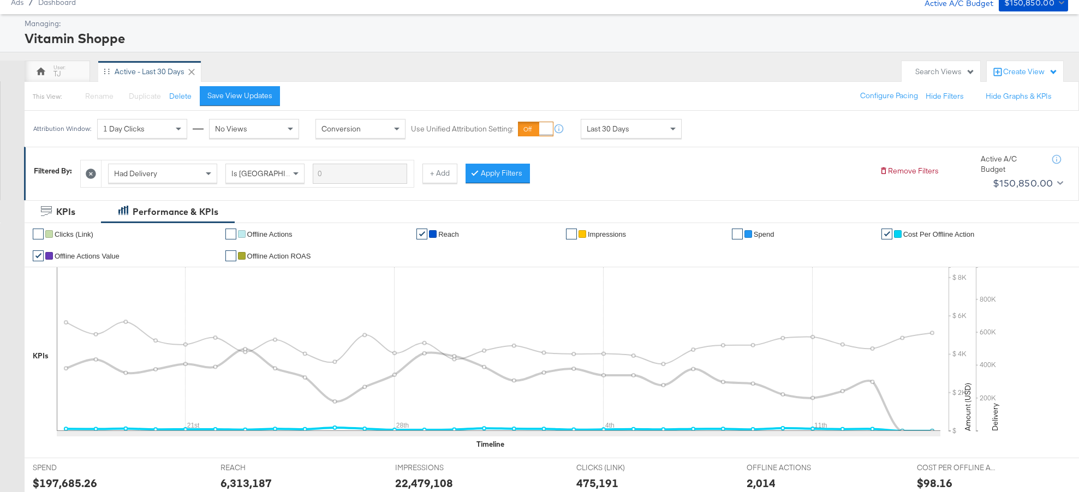
click at [889, 235] on link "✔" at bounding box center [886, 234] width 11 height 11
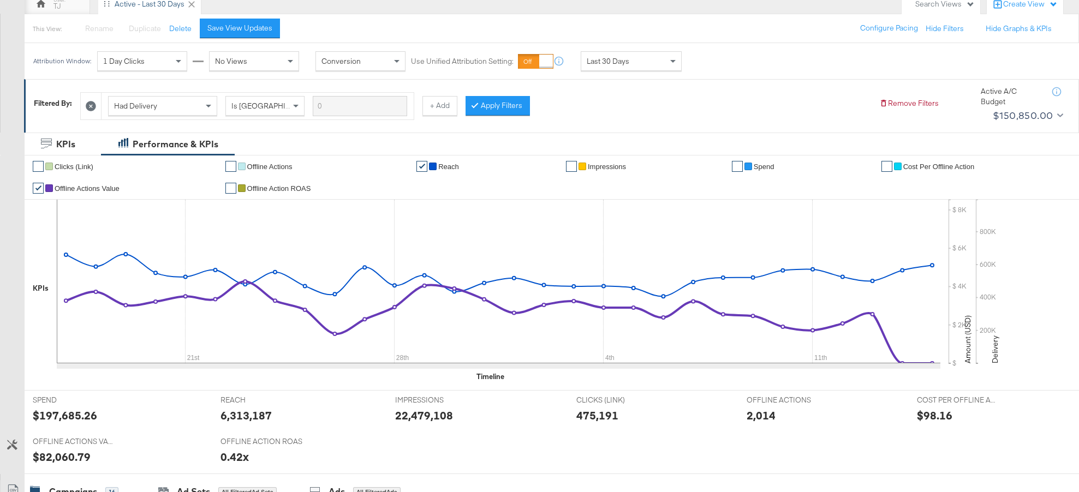
scroll to position [111, 0]
